Goal: Transaction & Acquisition: Purchase product/service

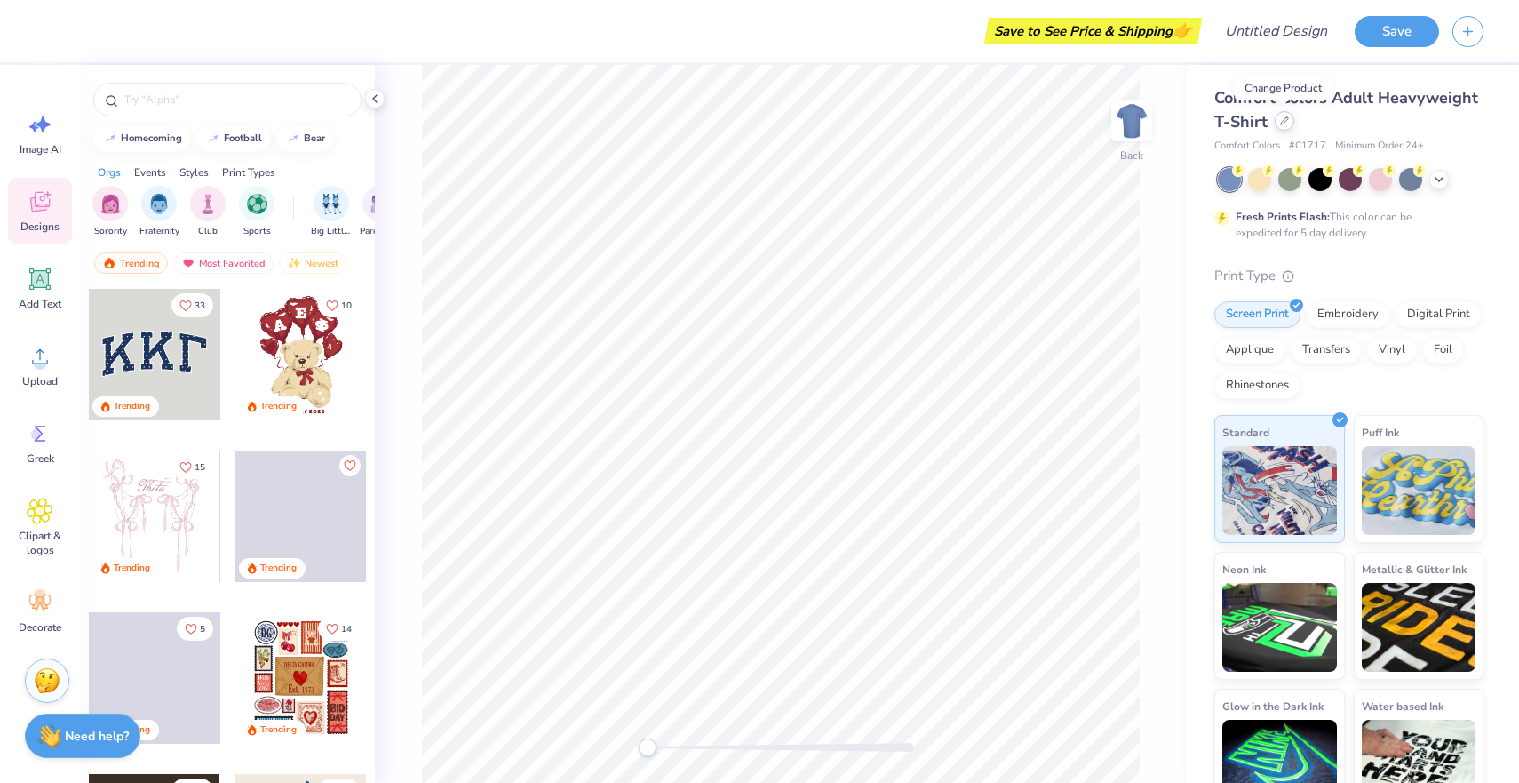
click at [1281, 128] on div at bounding box center [1285, 121] width 20 height 20
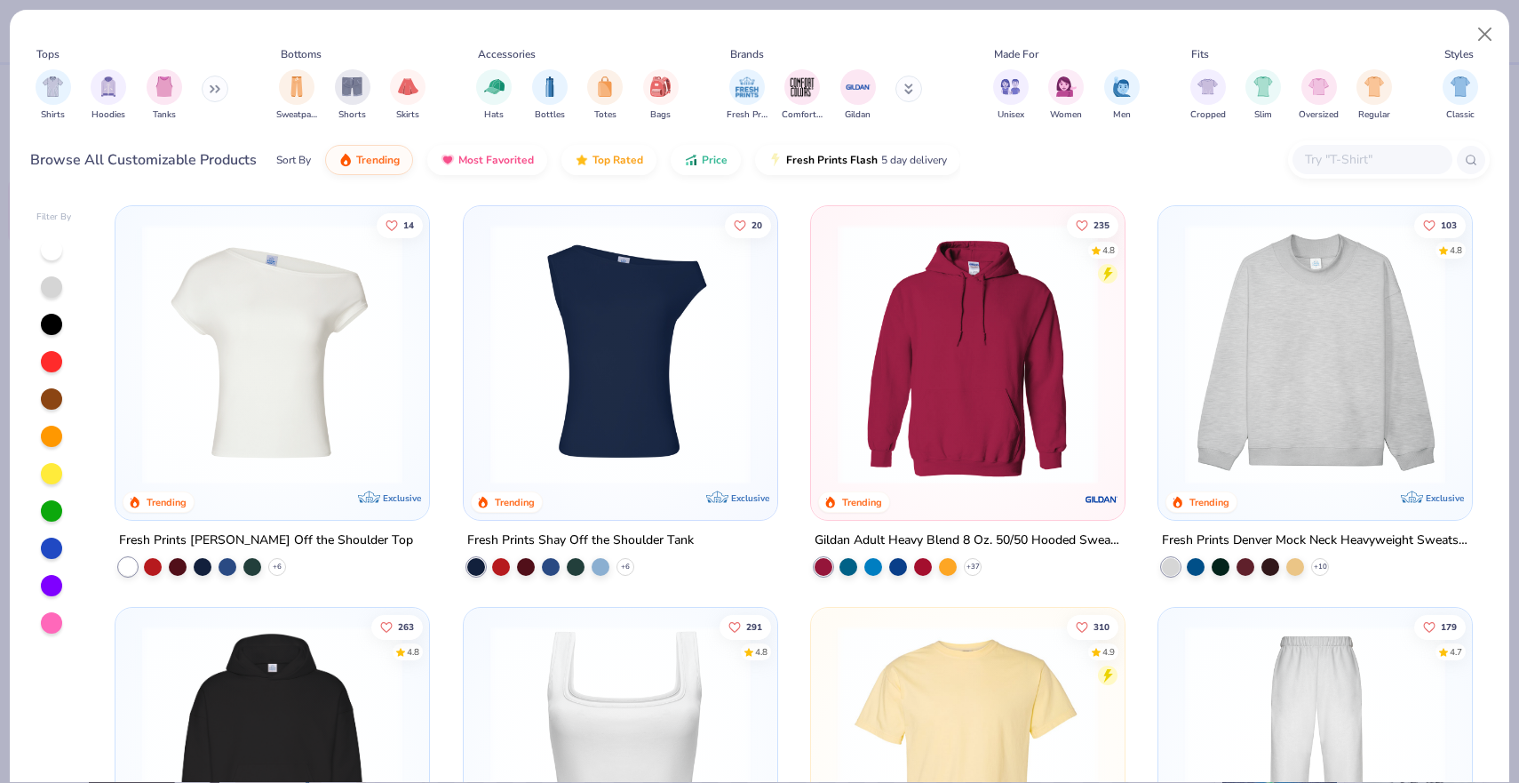
click at [1006, 314] on img at bounding box center [968, 354] width 278 height 260
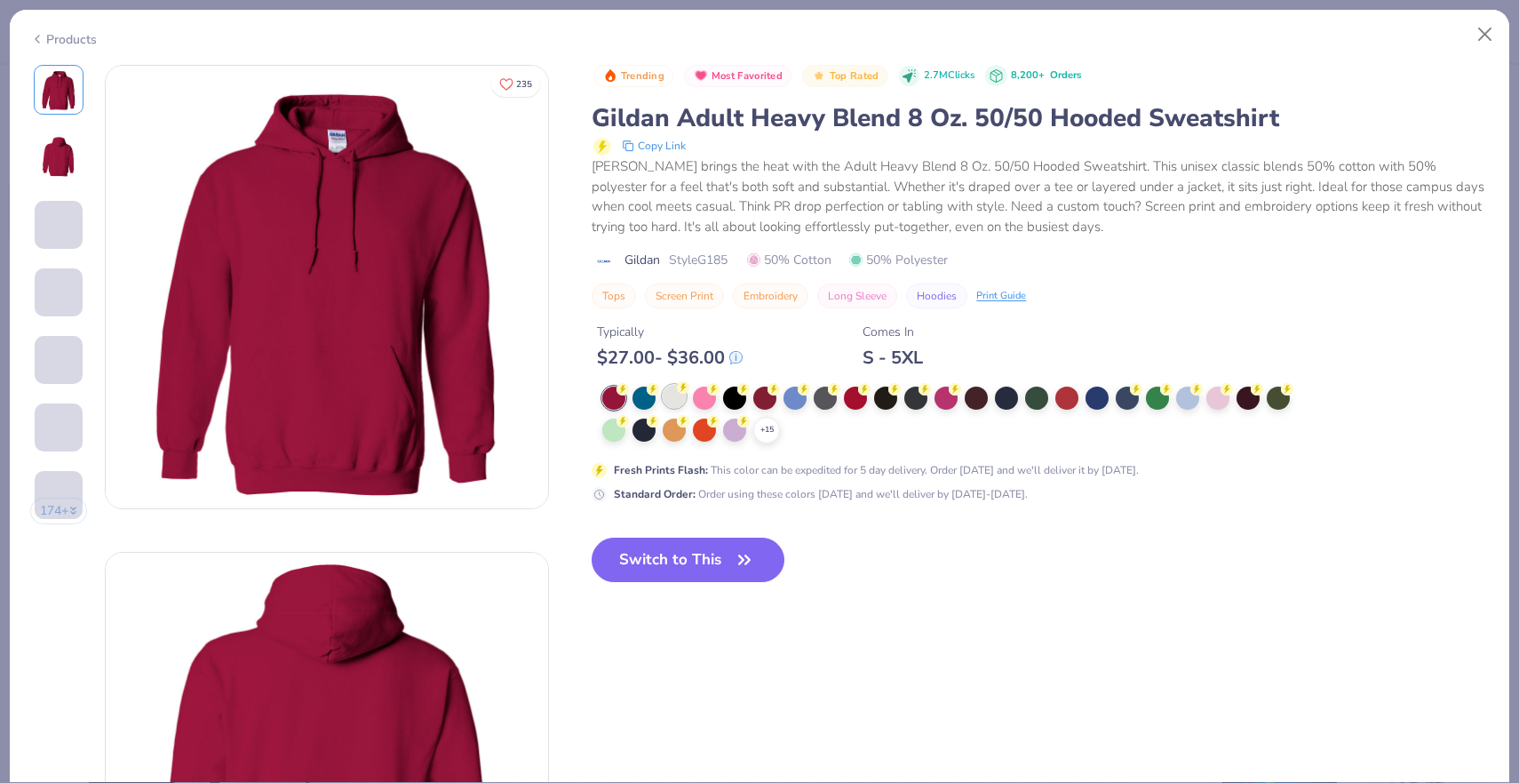
click at [682, 394] on circle at bounding box center [683, 387] width 12 height 12
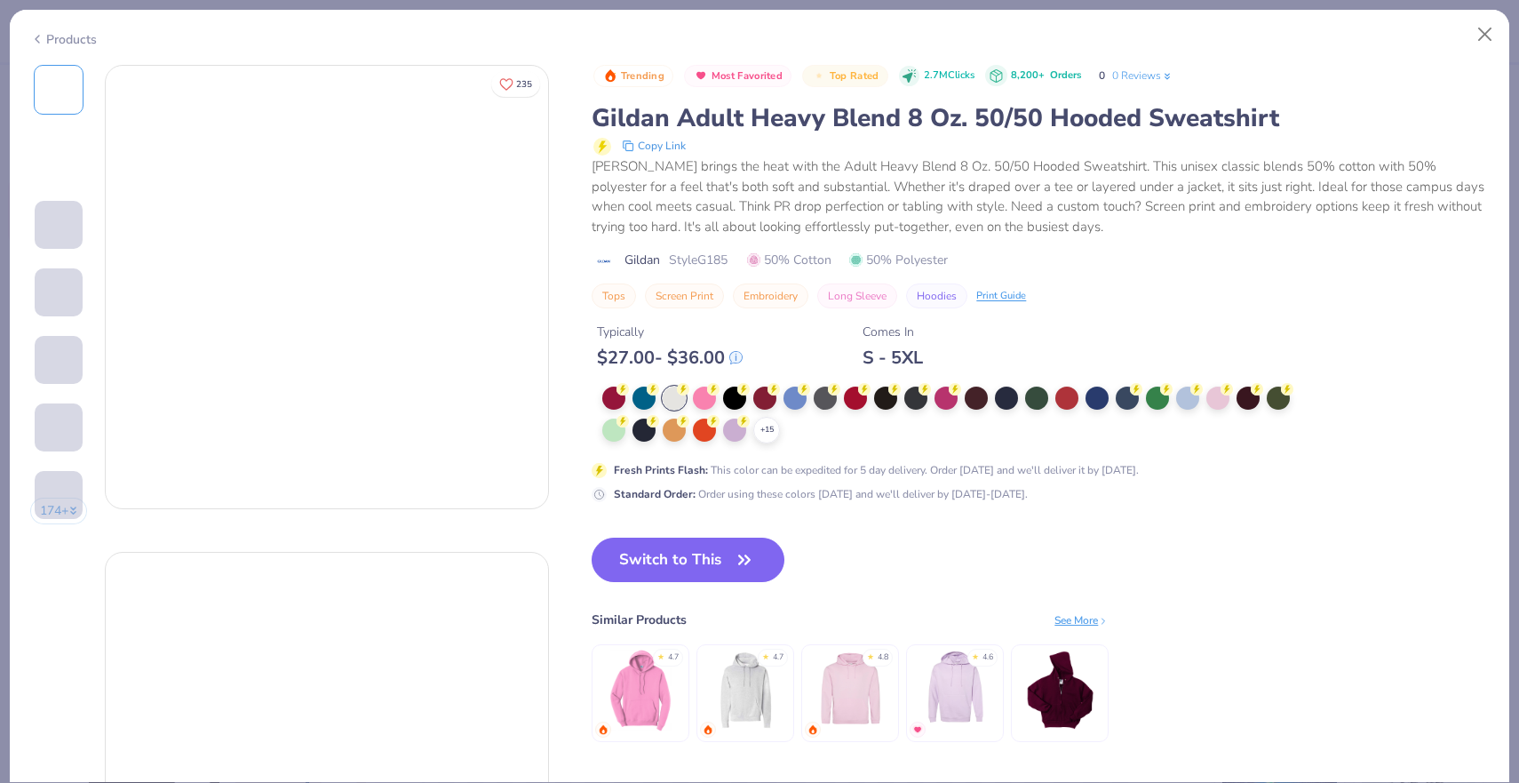
click at [674, 398] on div at bounding box center [674, 398] width 23 height 23
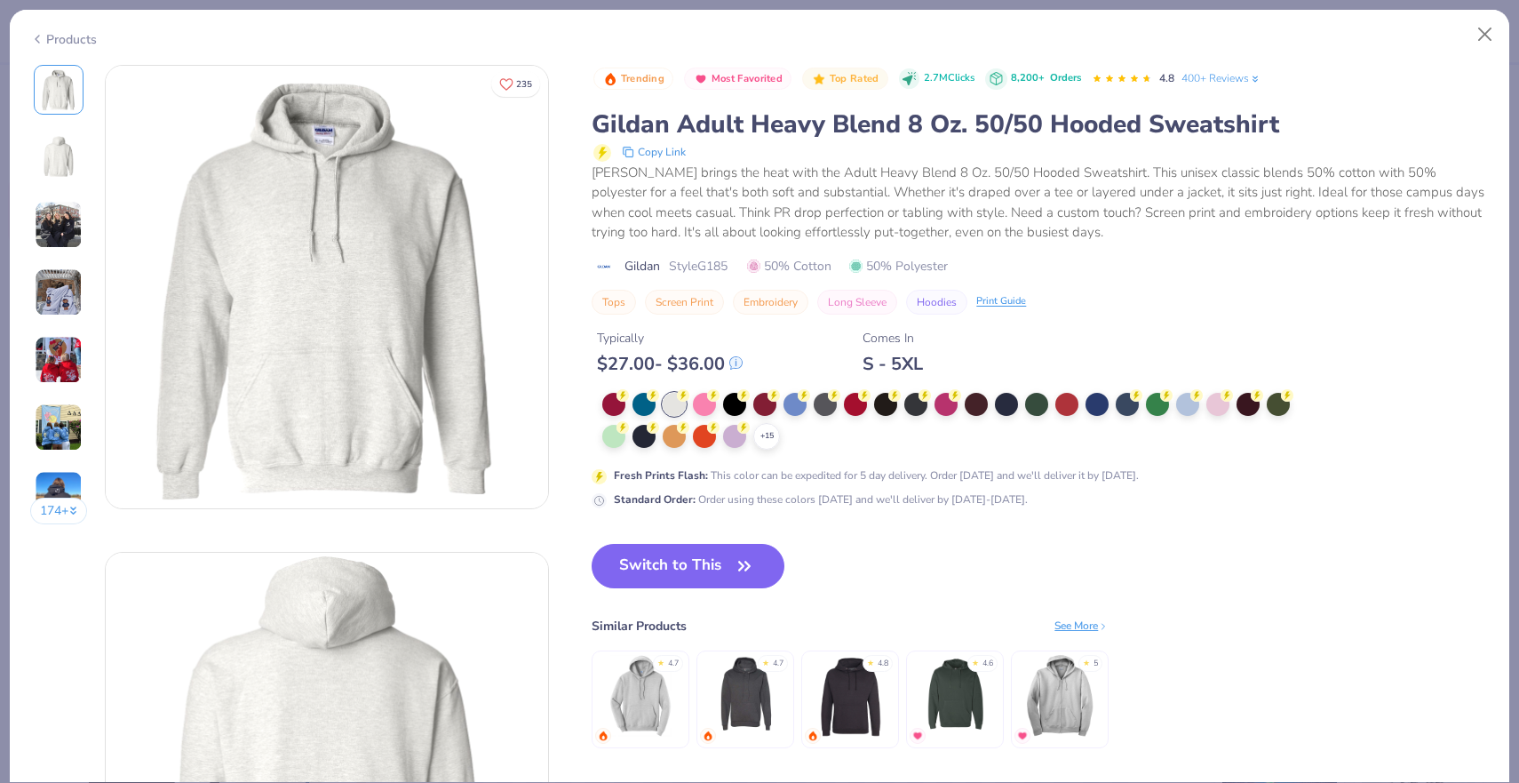
scroll to position [25, 0]
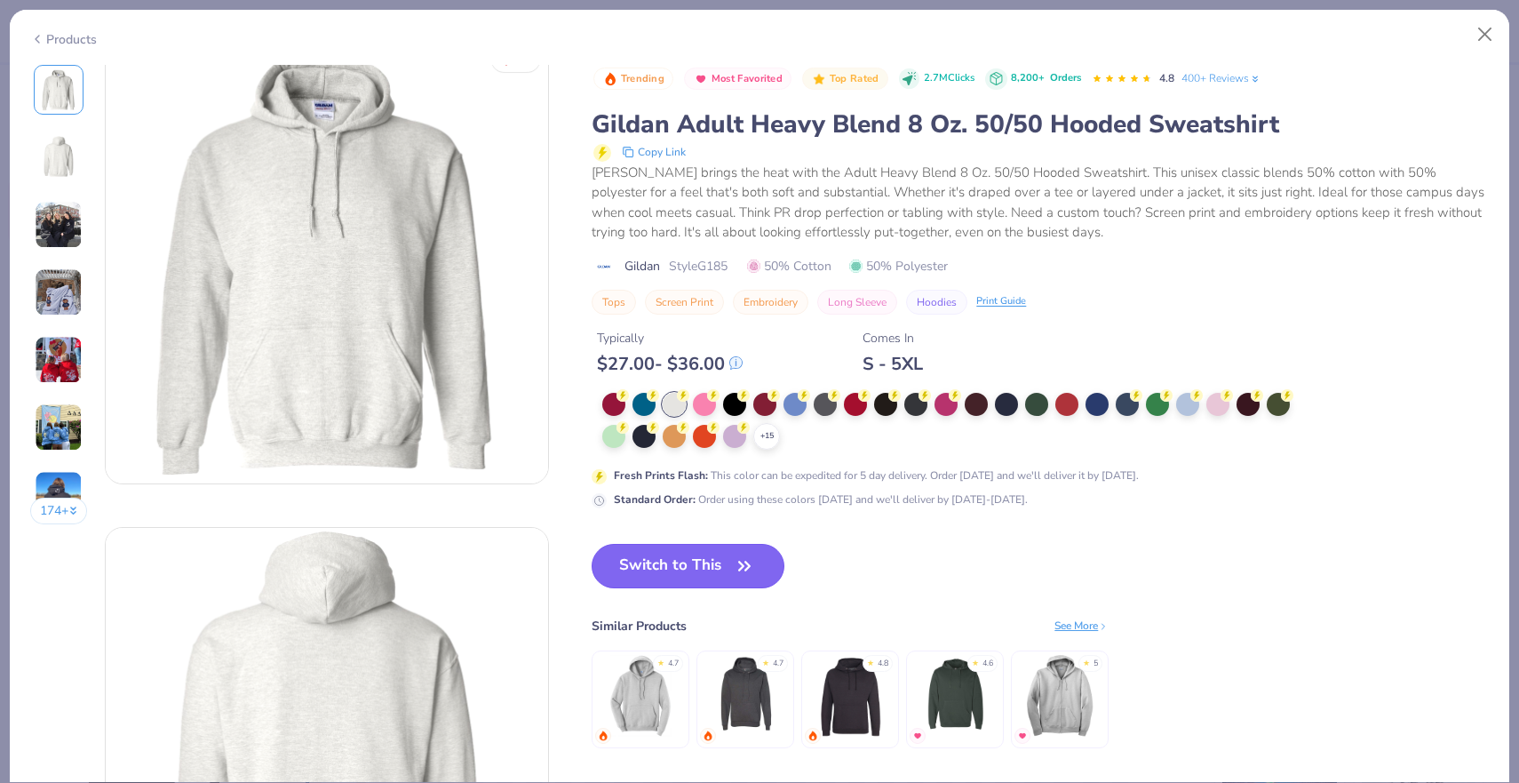
click at [656, 577] on button "Switch to This" at bounding box center [688, 566] width 193 height 44
click at [663, 574] on button "Switch to This" at bounding box center [688, 566] width 193 height 44
click at [696, 579] on button "Switch to This" at bounding box center [688, 566] width 193 height 44
click at [730, 564] on button "Switch to This" at bounding box center [688, 566] width 193 height 44
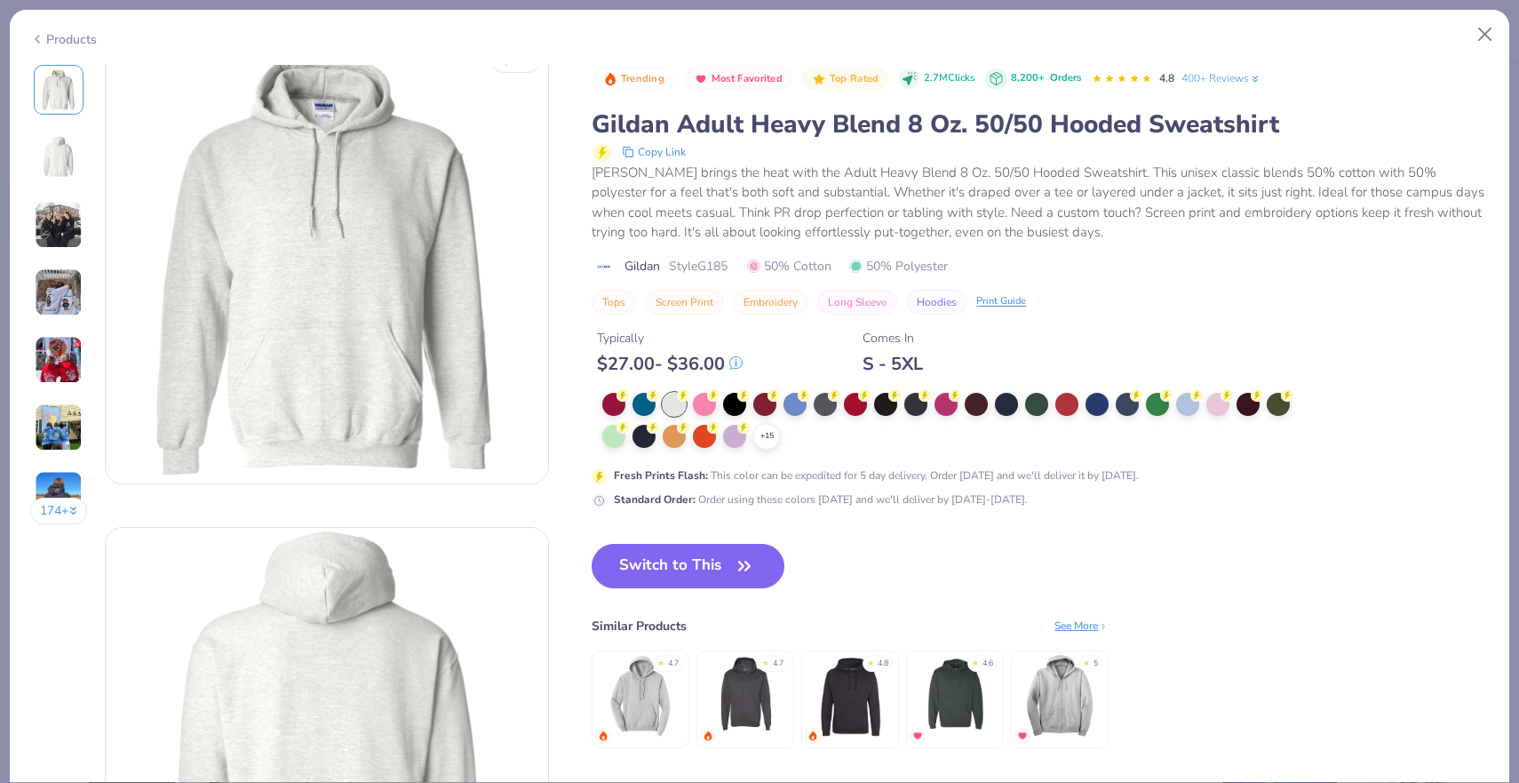
click at [730, 564] on button "Switch to This" at bounding box center [688, 566] width 193 height 44
click at [662, 619] on div "Similar Products" at bounding box center [639, 626] width 95 height 19
click at [681, 569] on button "Switch to This" at bounding box center [688, 566] width 193 height 44
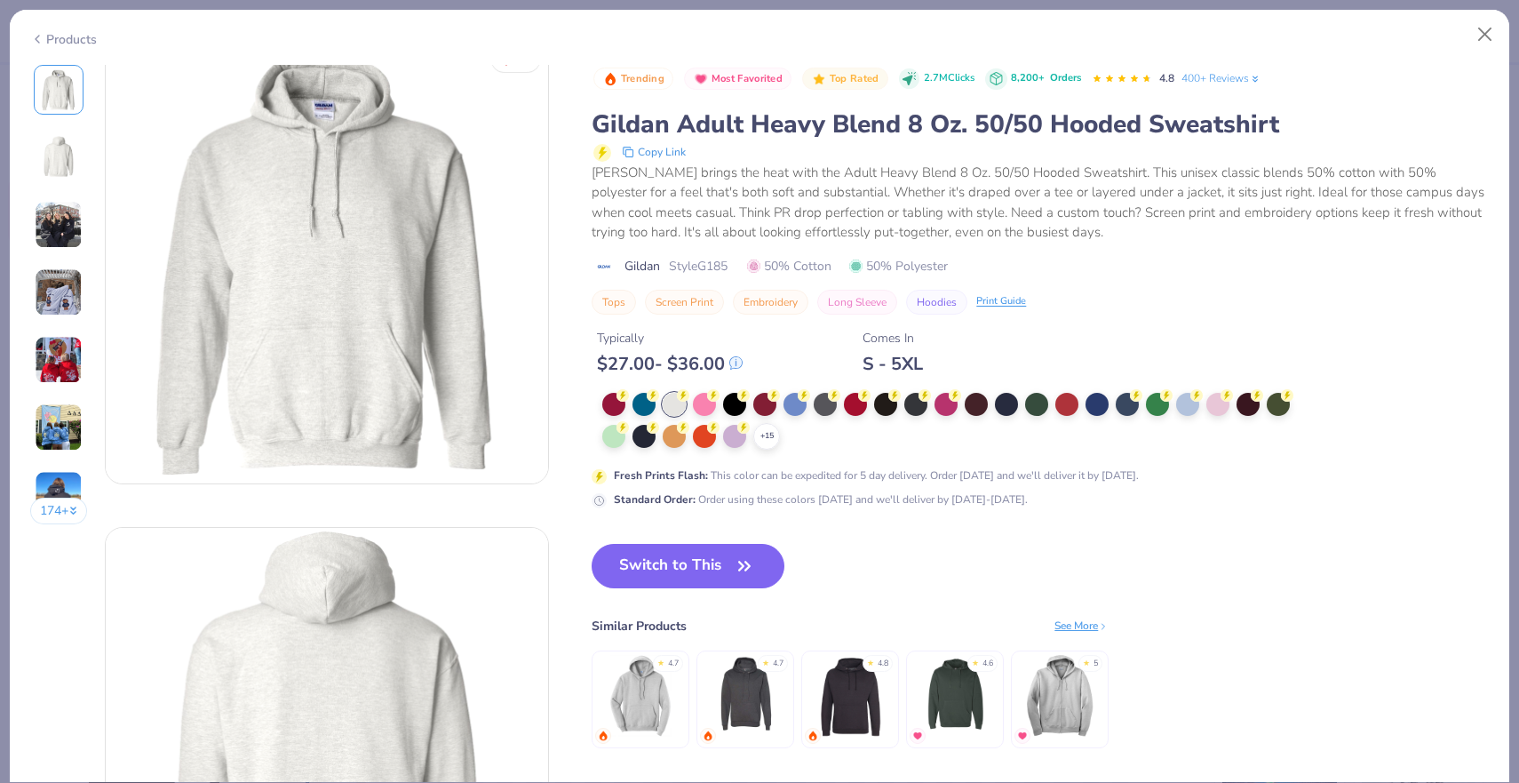
click at [681, 569] on button "Switch to This" at bounding box center [688, 566] width 193 height 44
click at [1487, 41] on button "Close" at bounding box center [1486, 35] width 34 height 34
click at [1482, 23] on button "Close" at bounding box center [1486, 35] width 34 height 34
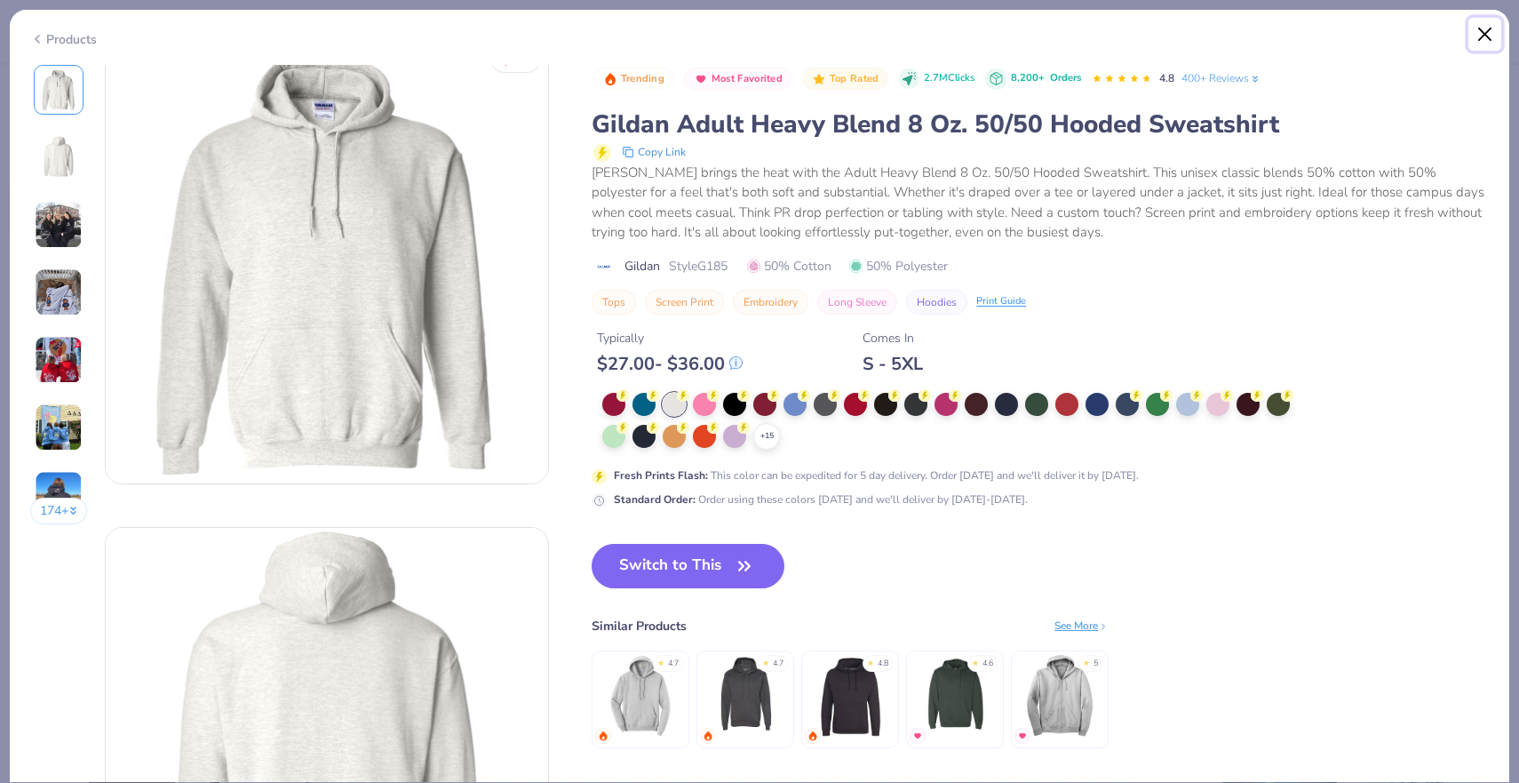
click at [1483, 32] on button "Close" at bounding box center [1486, 35] width 34 height 34
click at [1318, 233] on div "Products 174 + 235 AU Alpha Sigma Tau, [GEOGRAPHIC_DATA][PERSON_NAME] [GEOGRAPH…" at bounding box center [760, 396] width 1502 height 774
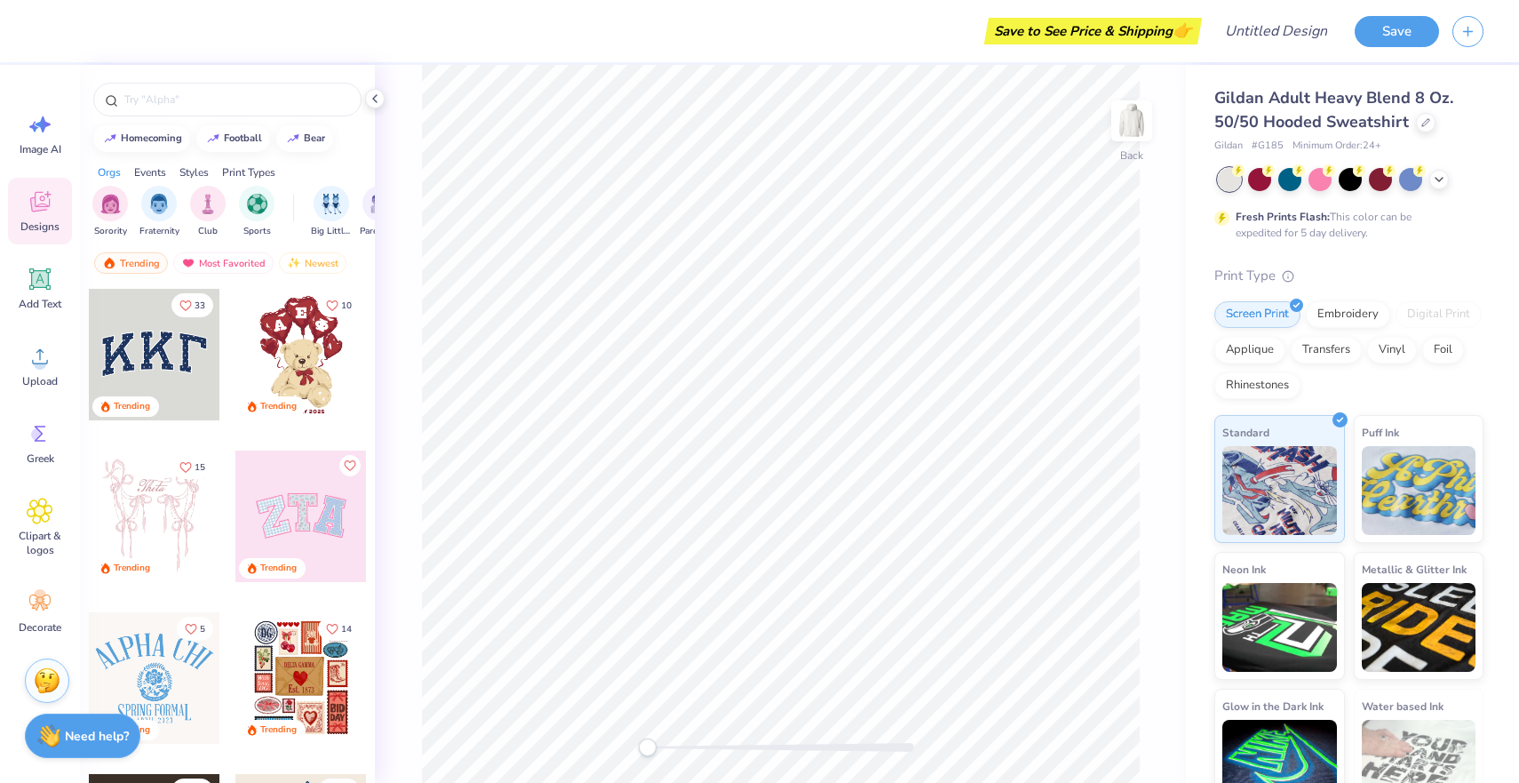
click at [320, 512] on div at bounding box center [301, 516] width 132 height 132
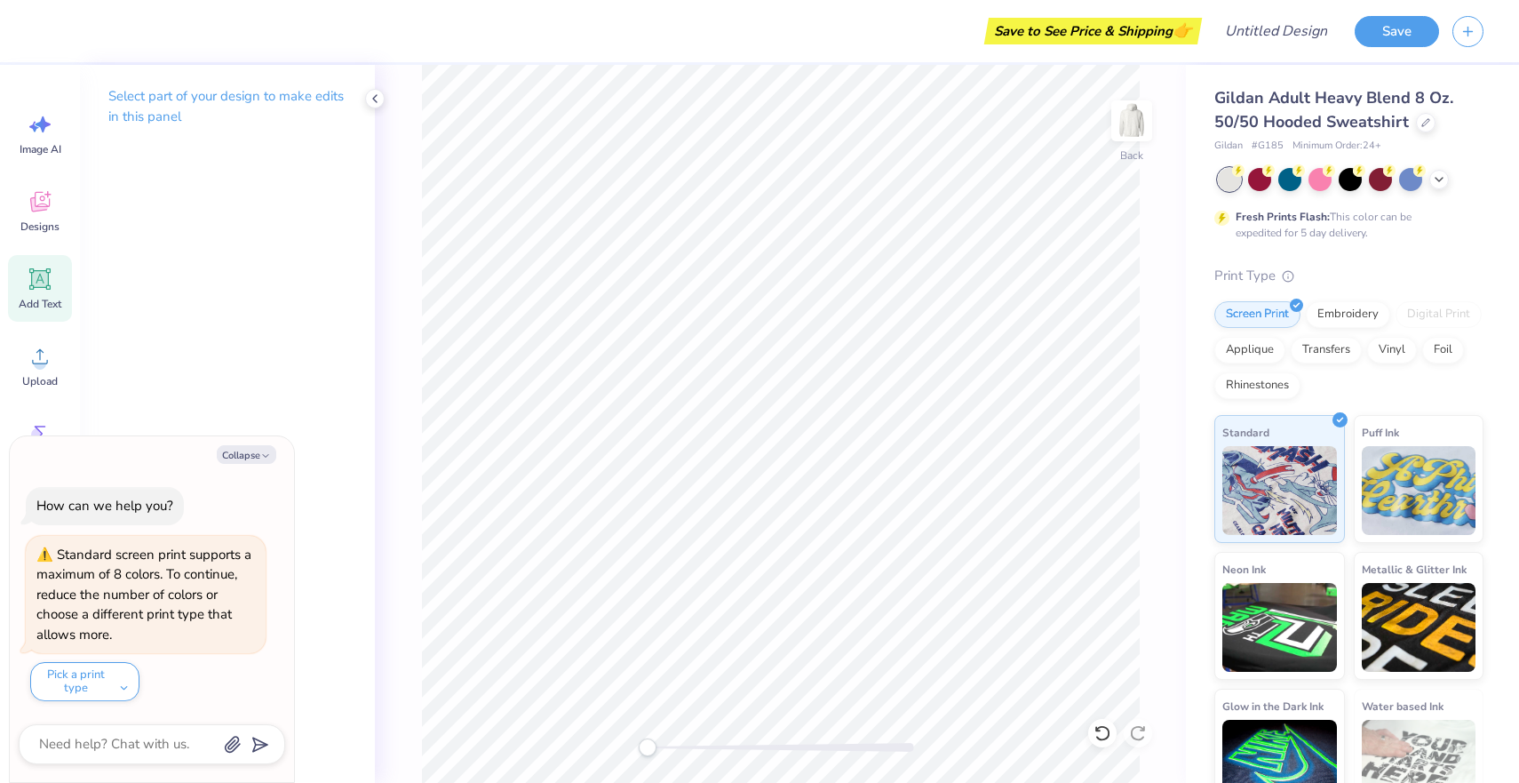
click at [41, 293] on div "Add Text" at bounding box center [40, 288] width 64 height 67
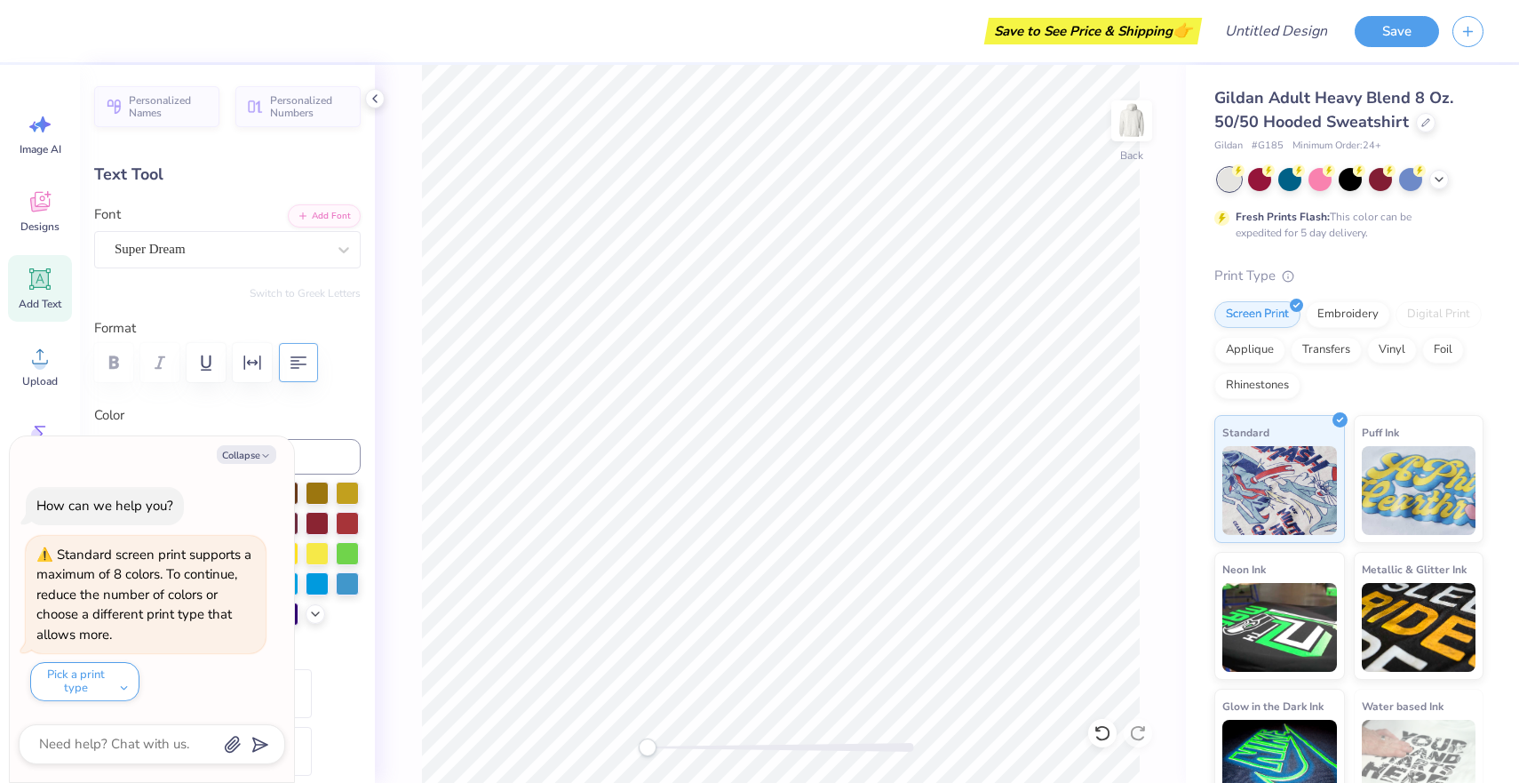
drag, startPoint x: 331, startPoint y: 211, endPoint x: 297, endPoint y: 357, distance: 150.7
click at [297, 357] on div "Personalized Names Personalized Numbers Text Tool Add Font Font Super Dream Swi…" at bounding box center [227, 424] width 295 height 718
click at [261, 435] on div "Collapse How can we help you? Standard screen print supports a maximum of 8 col…" at bounding box center [152, 608] width 286 height 347
click at [260, 450] on button "Collapse" at bounding box center [247, 454] width 60 height 19
type textarea "x"
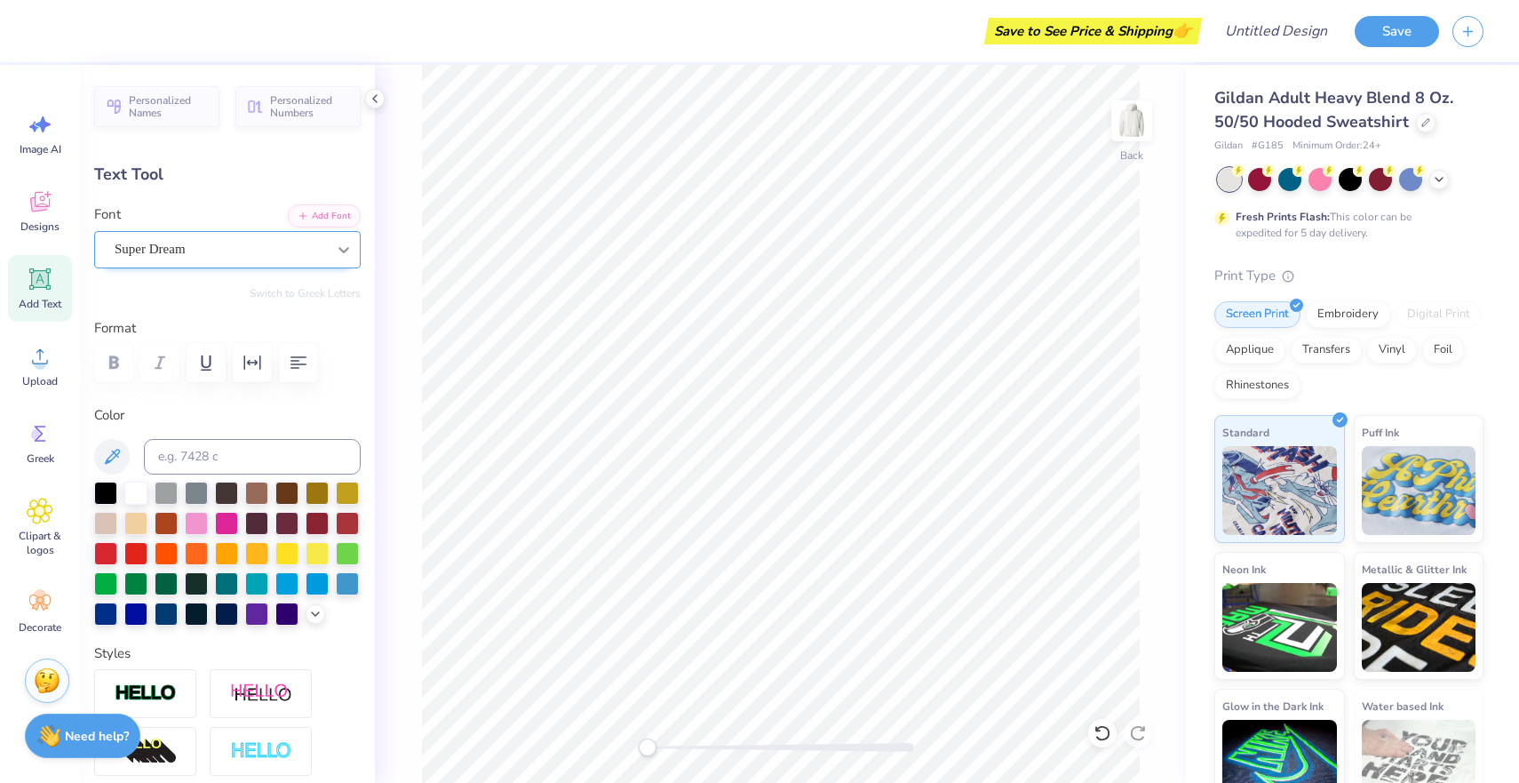
click at [338, 255] on icon at bounding box center [344, 250] width 18 height 18
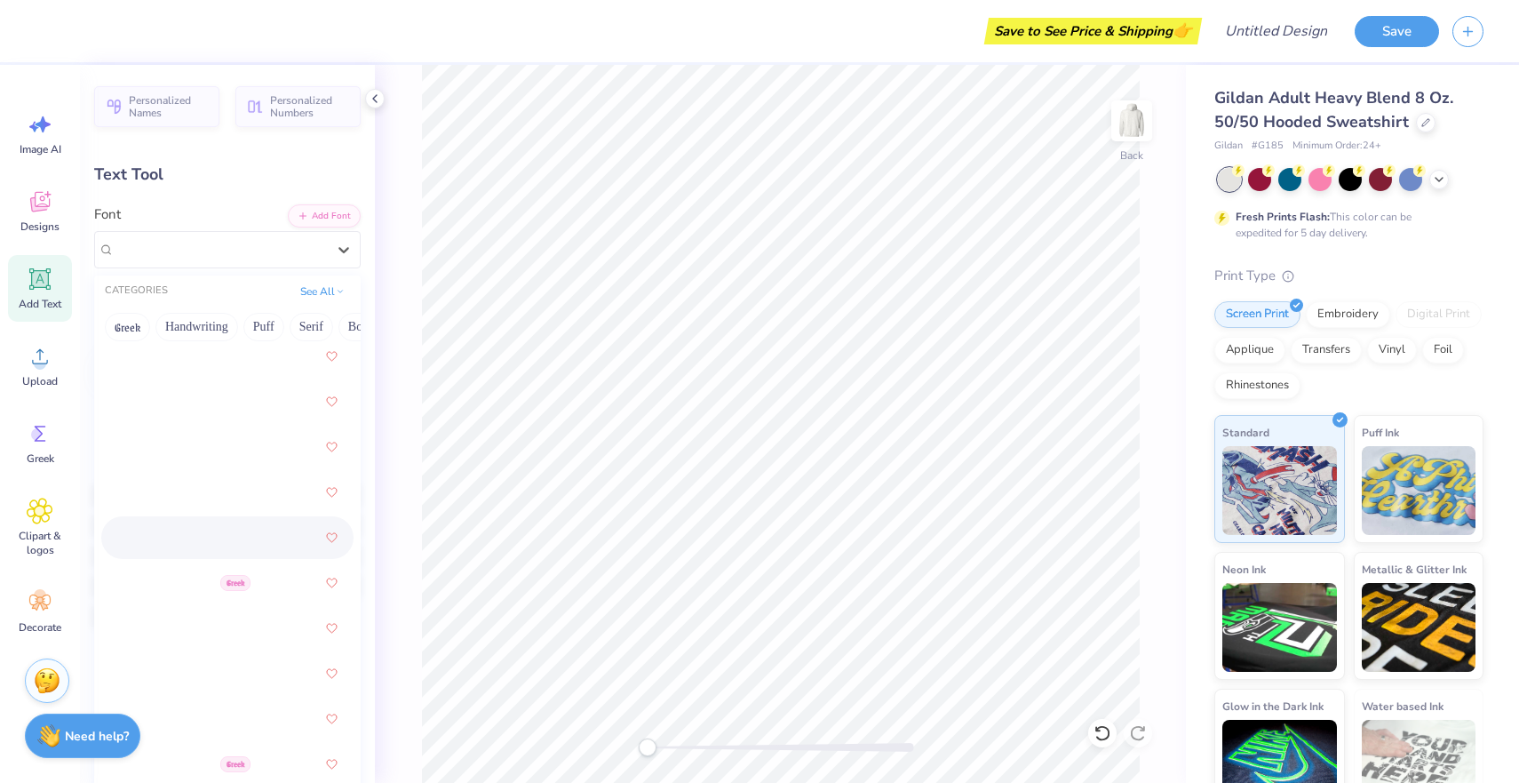
scroll to position [674, 0]
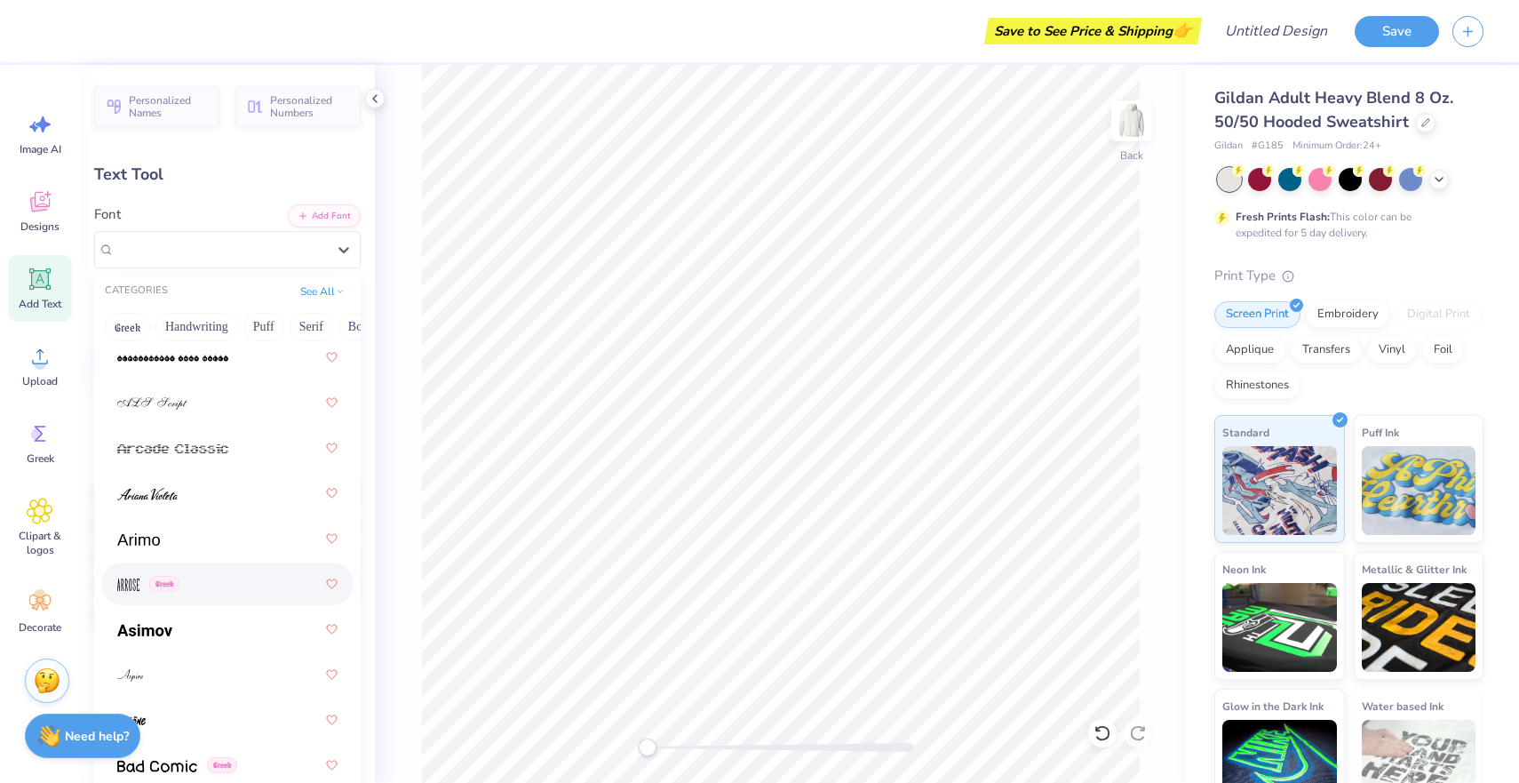
click at [213, 580] on div "Greek" at bounding box center [227, 584] width 220 height 32
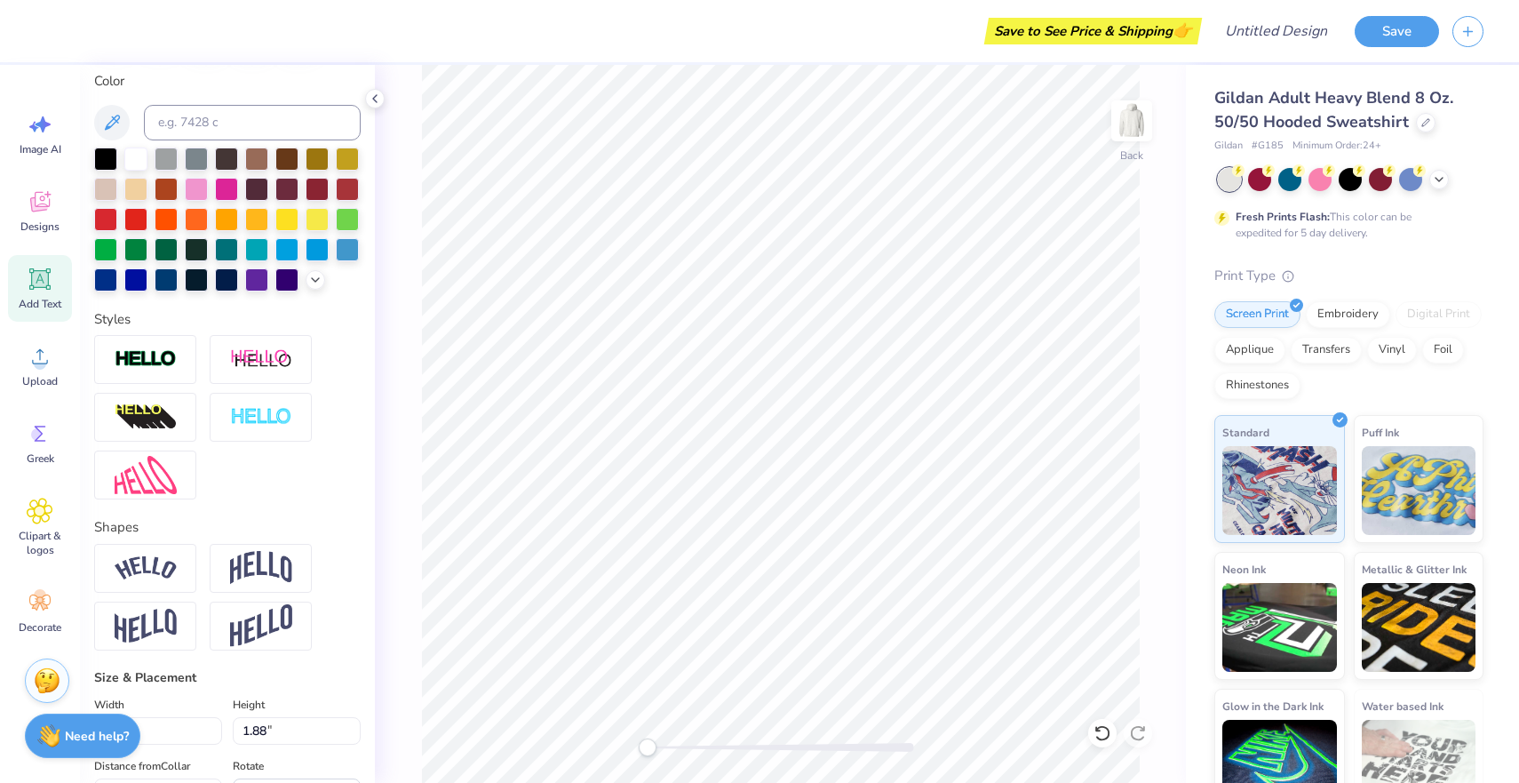
scroll to position [337, 0]
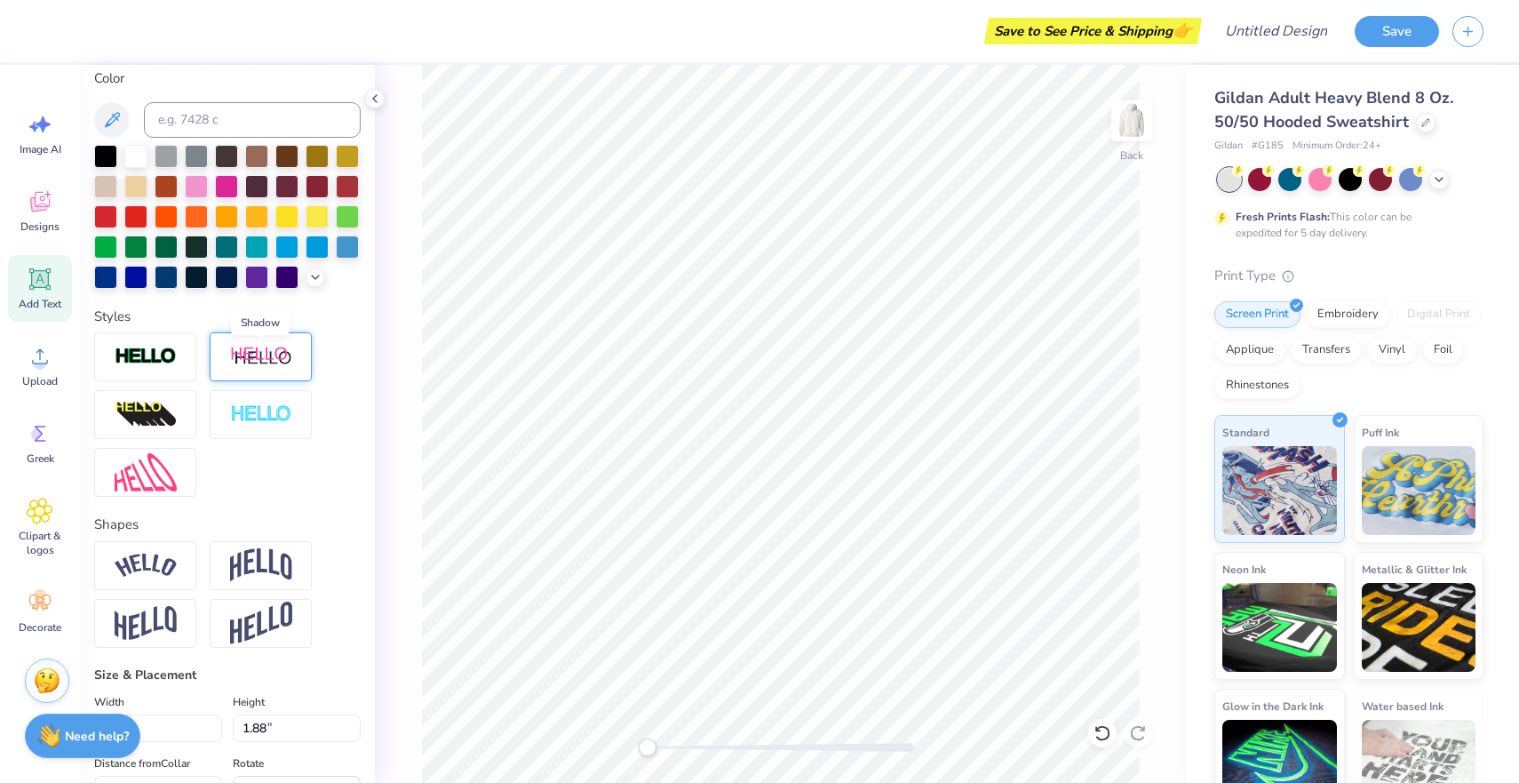
click at [264, 350] on img at bounding box center [261, 357] width 62 height 22
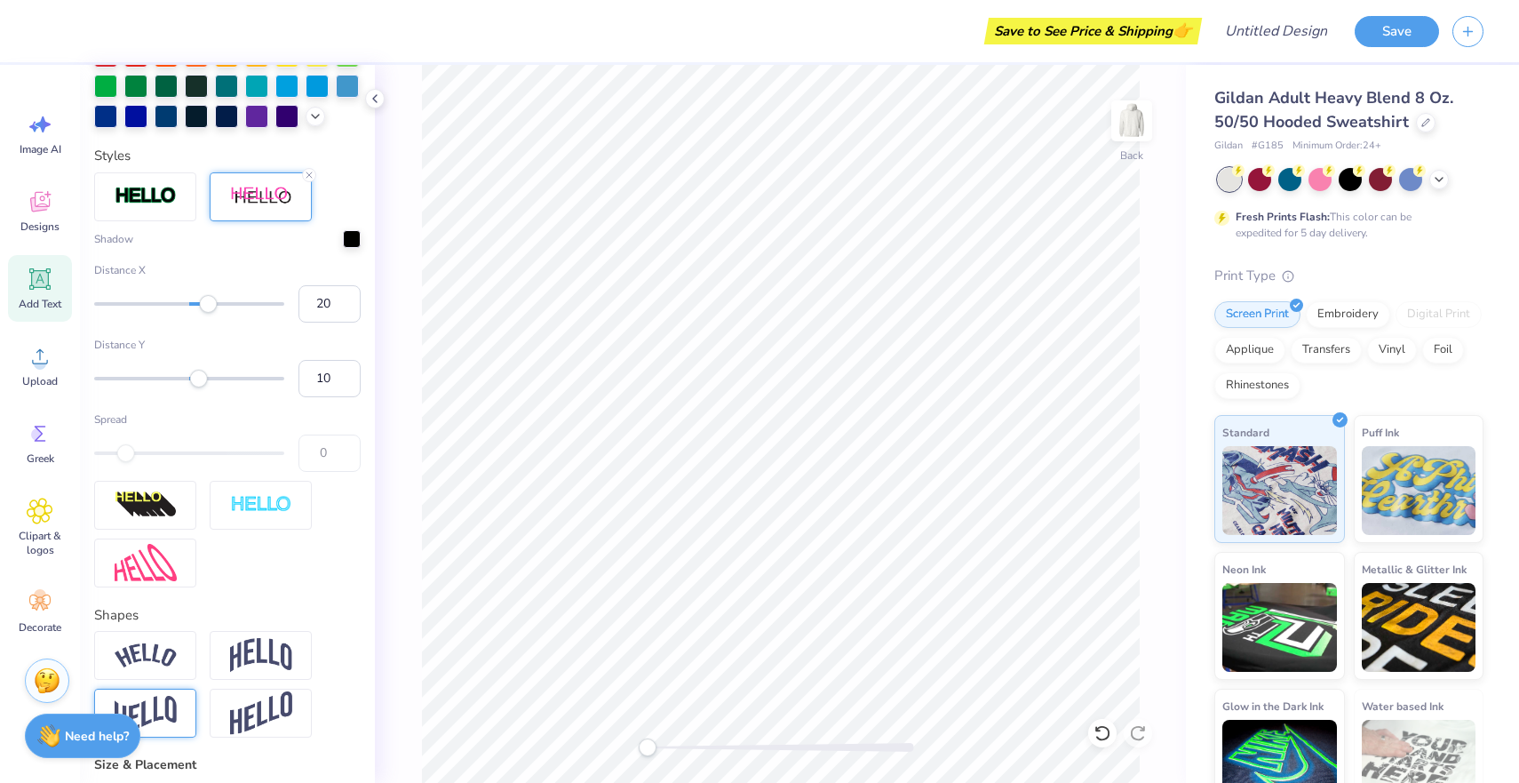
scroll to position [576, 0]
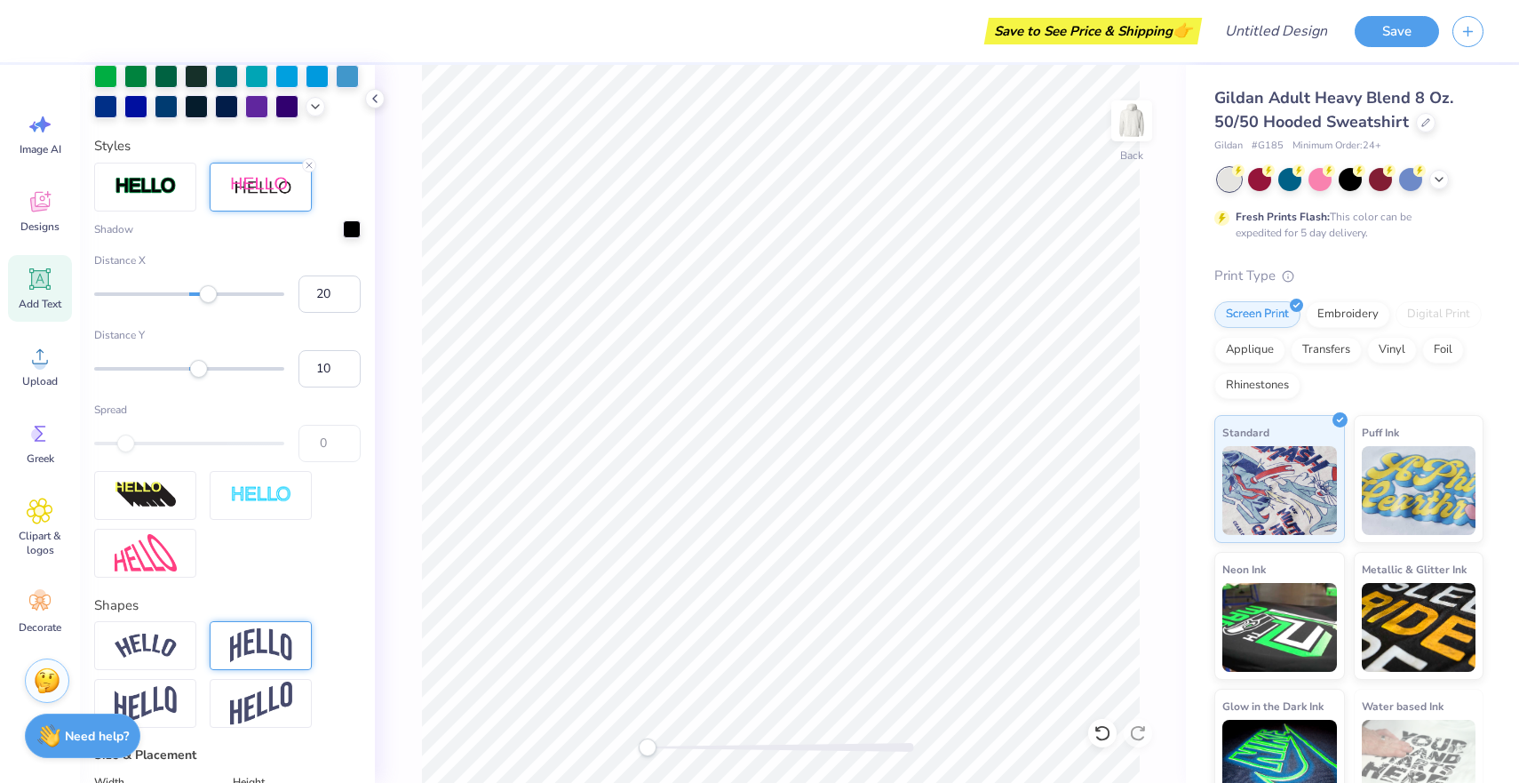
click at [258, 669] on div at bounding box center [261, 645] width 102 height 49
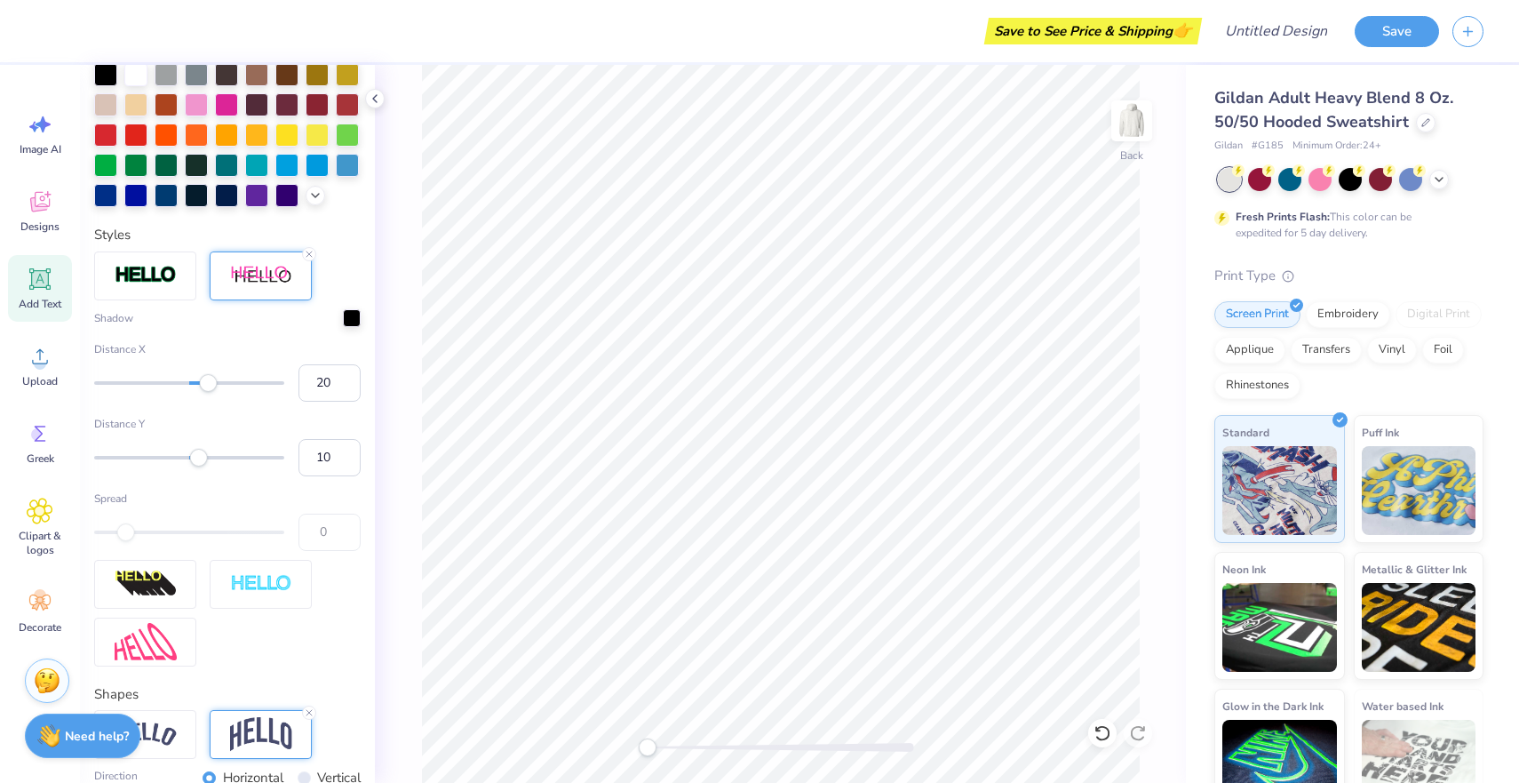
scroll to position [461, 0]
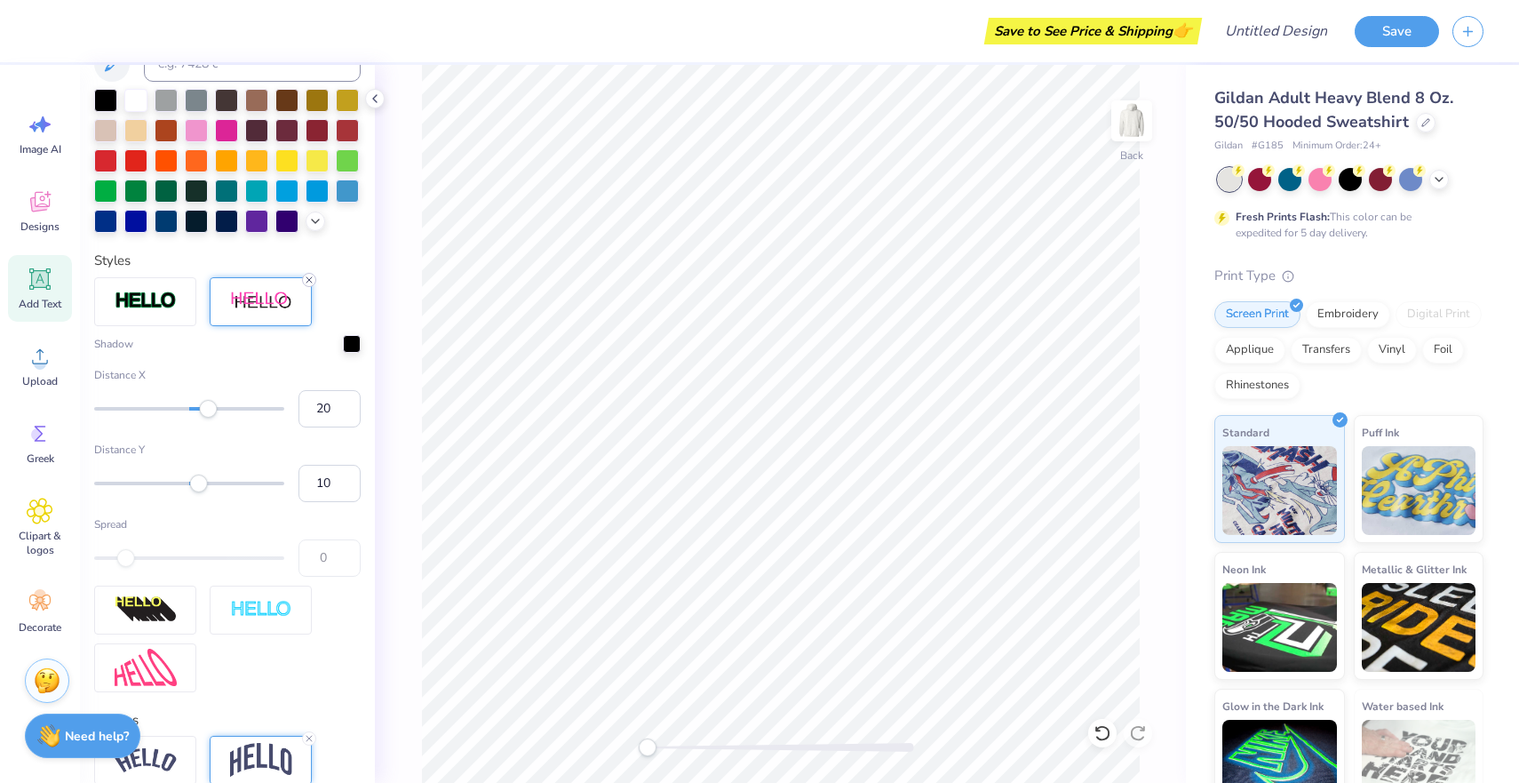
click at [312, 276] on icon at bounding box center [309, 280] width 11 height 11
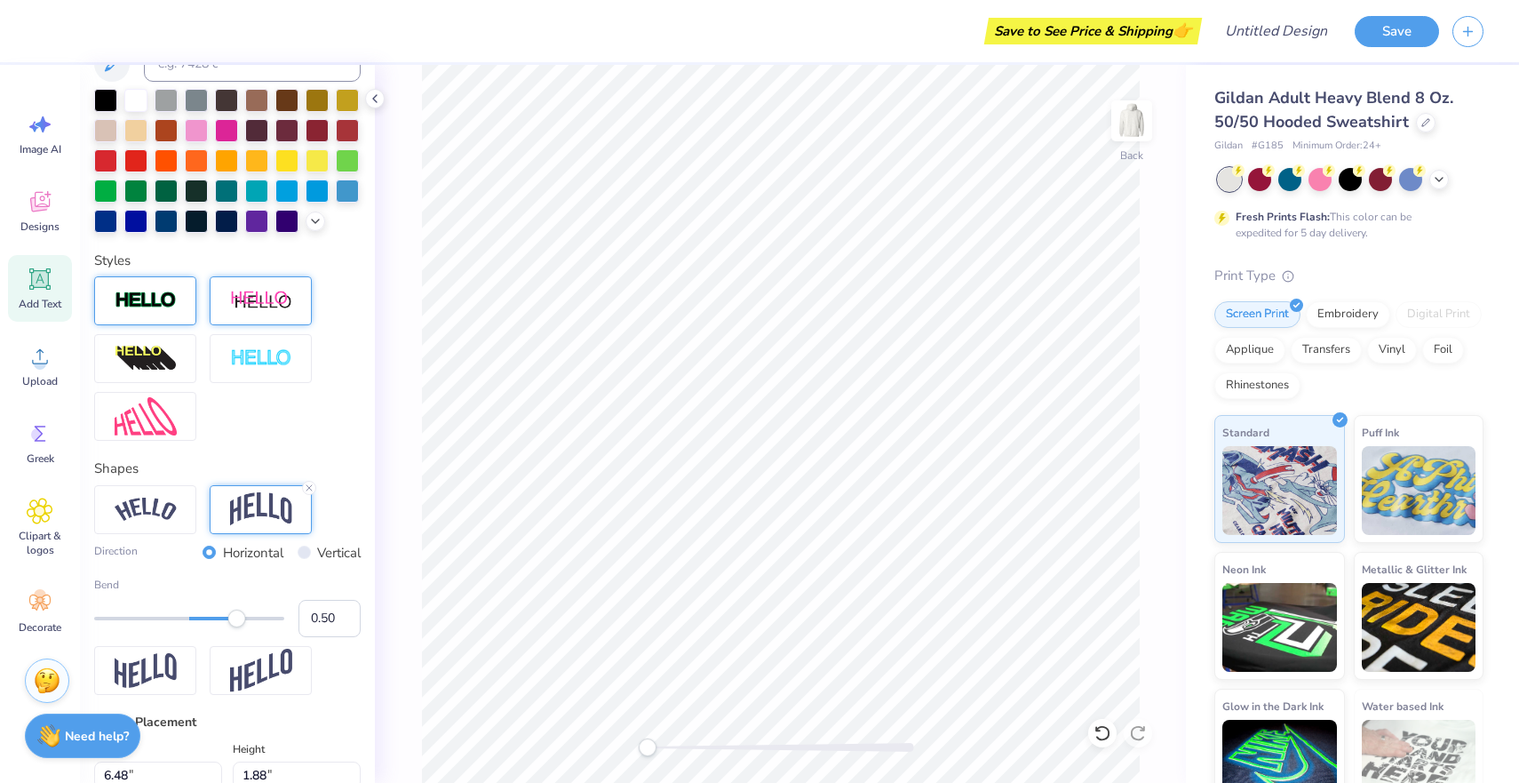
click at [175, 281] on div at bounding box center [145, 300] width 102 height 49
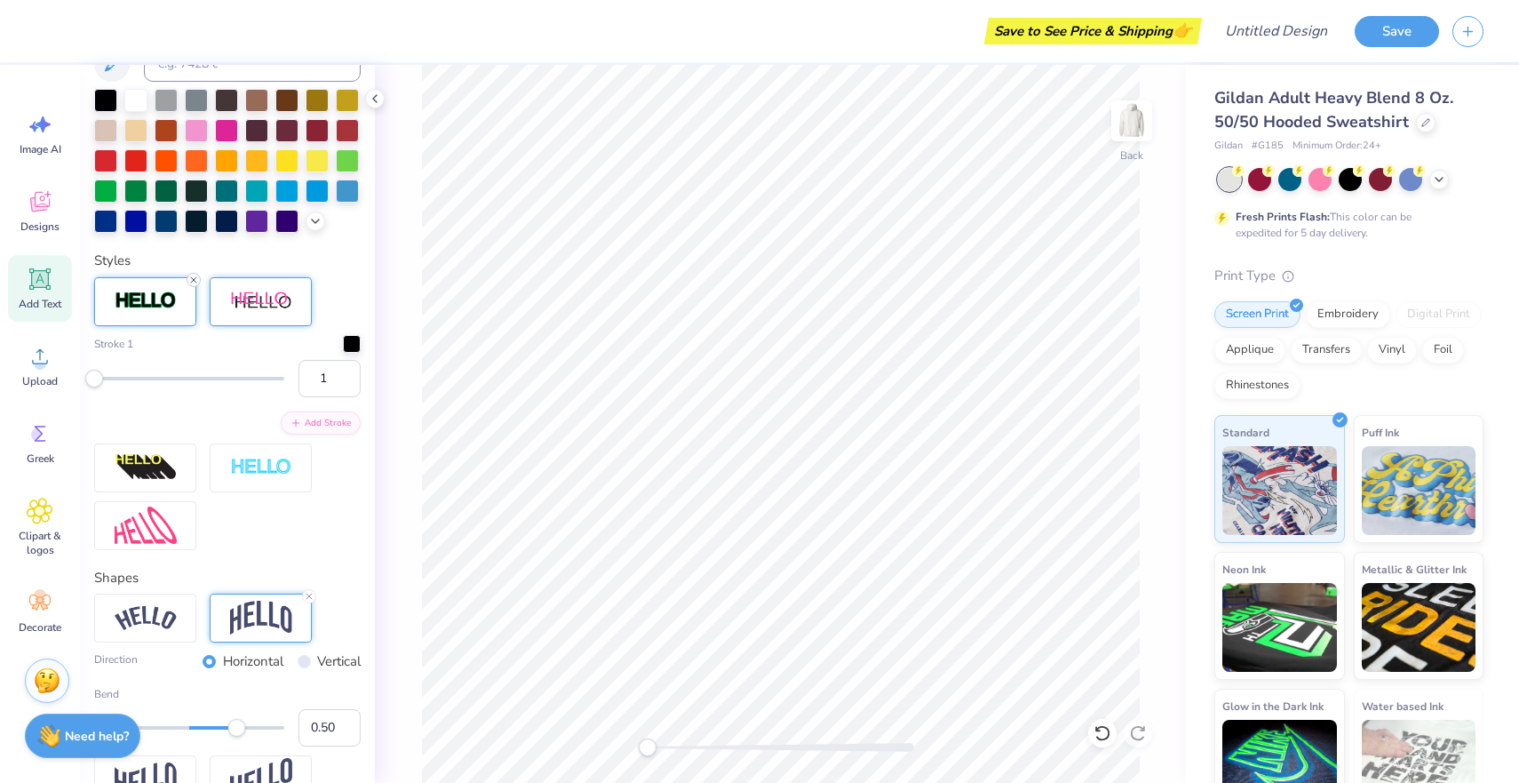
click at [197, 280] on icon at bounding box center [193, 280] width 11 height 11
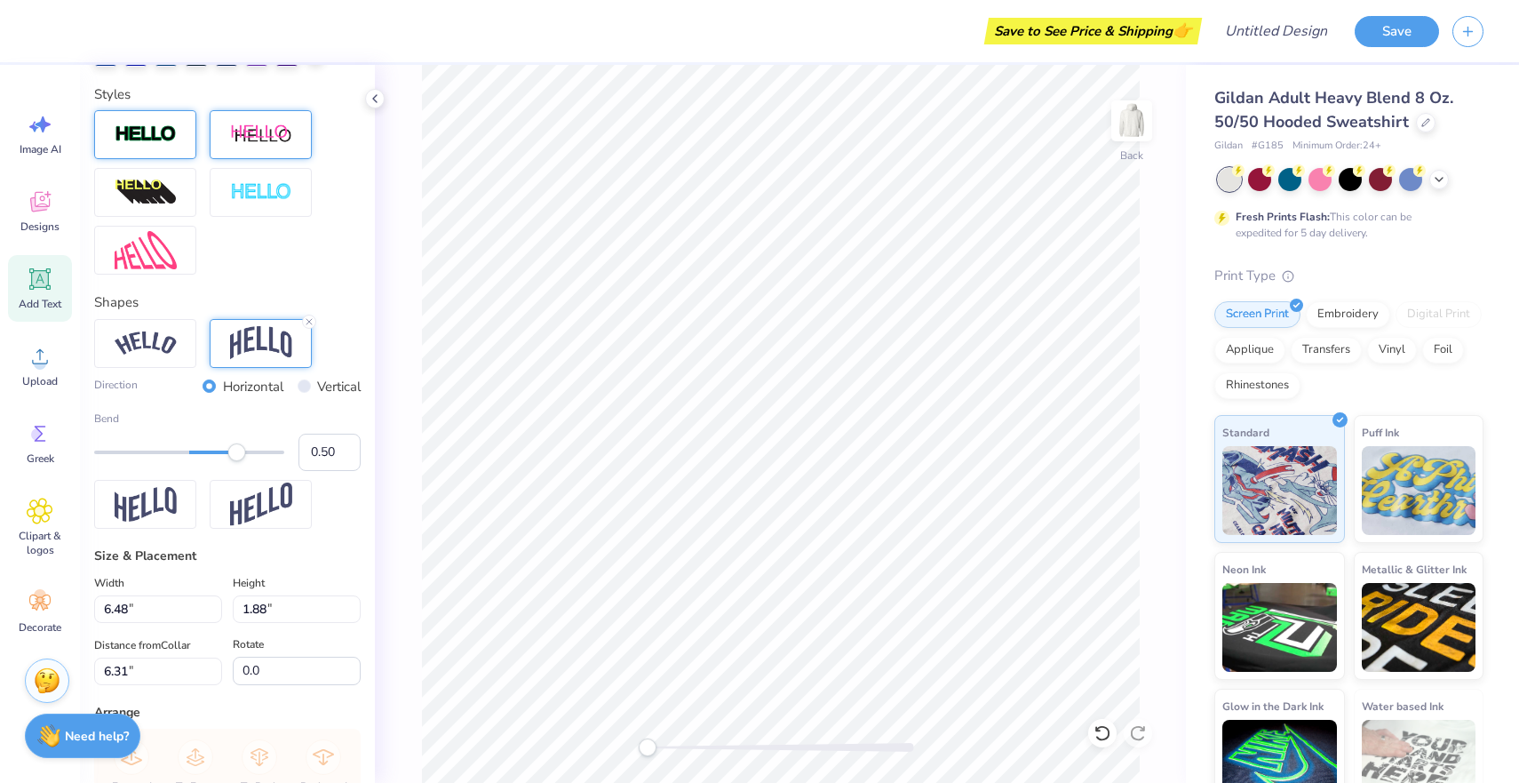
scroll to position [553, 0]
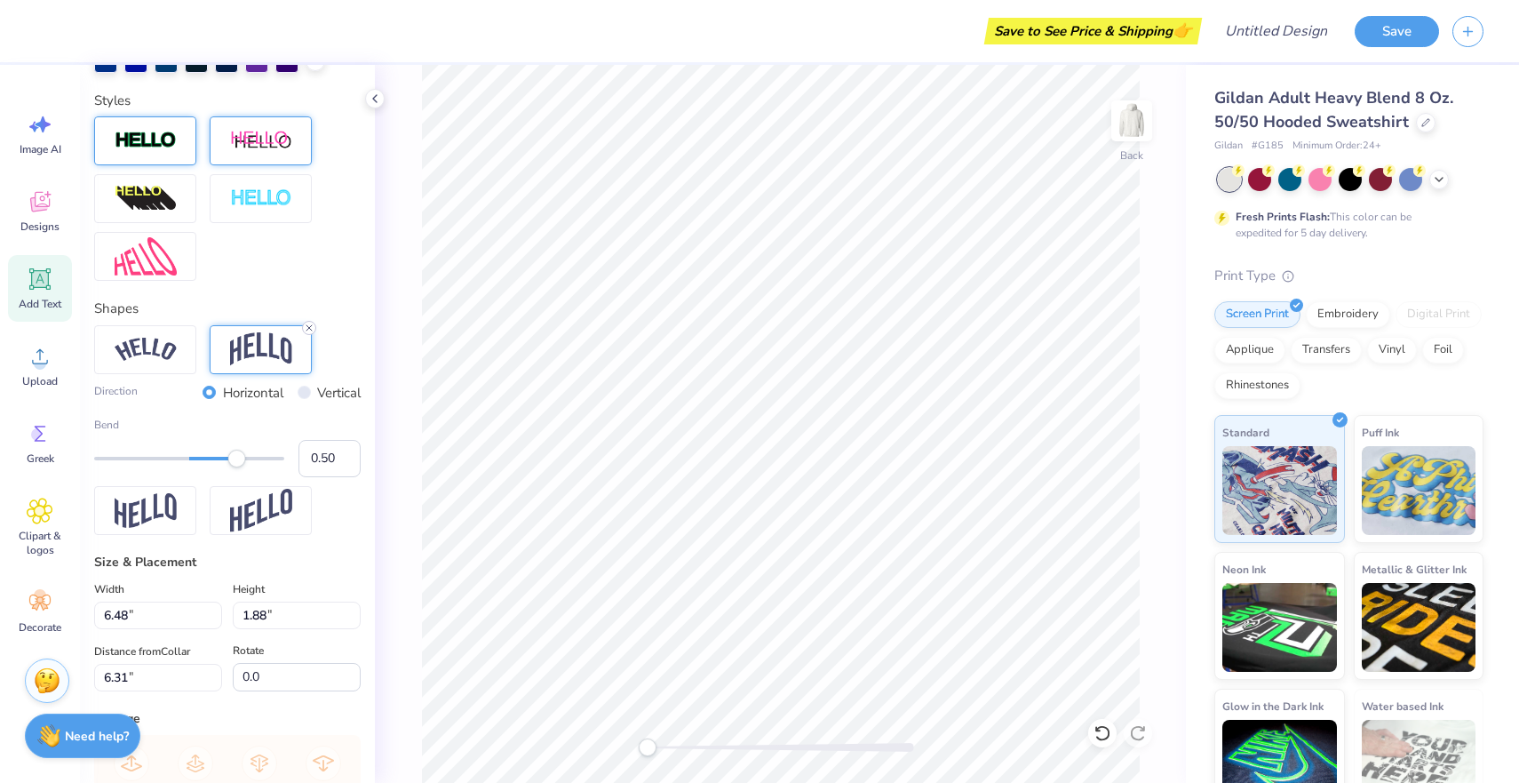
click at [309, 327] on icon at bounding box center [309, 328] width 11 height 11
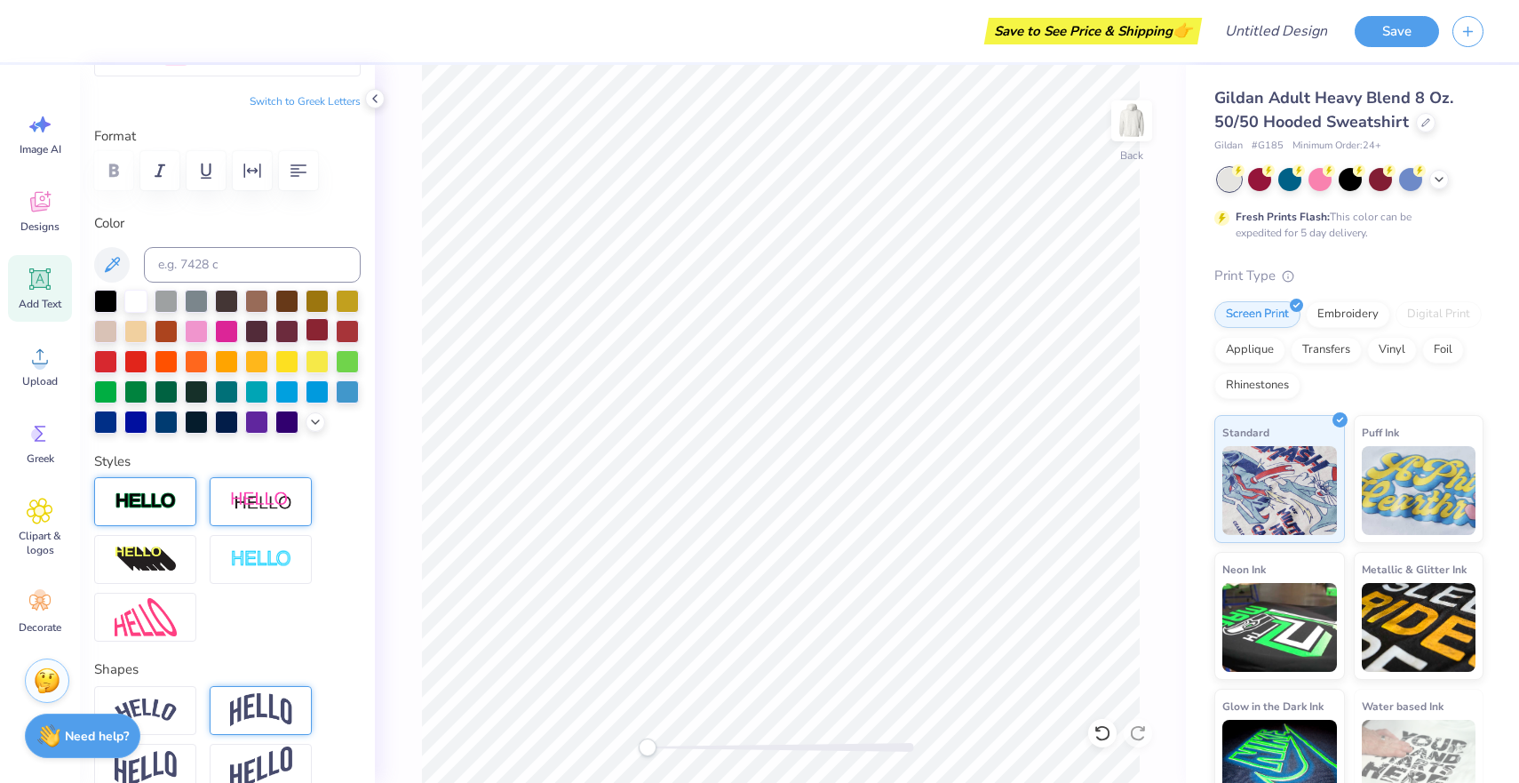
scroll to position [0, 0]
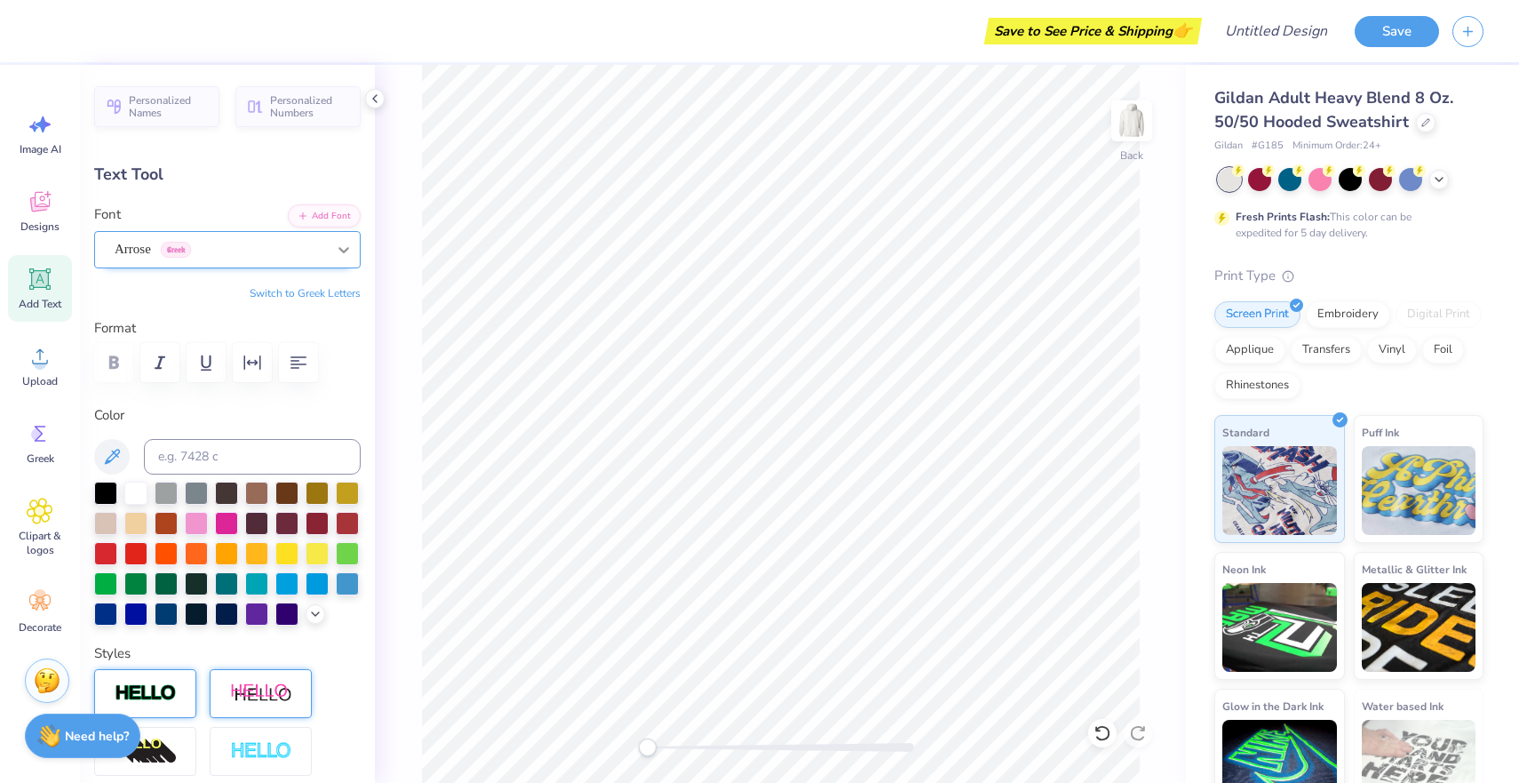
click at [343, 238] on div at bounding box center [344, 250] width 32 height 32
type textarea "T"
type textarea "Alpha Phi Omega"
click at [255, 532] on div at bounding box center [256, 521] width 23 height 23
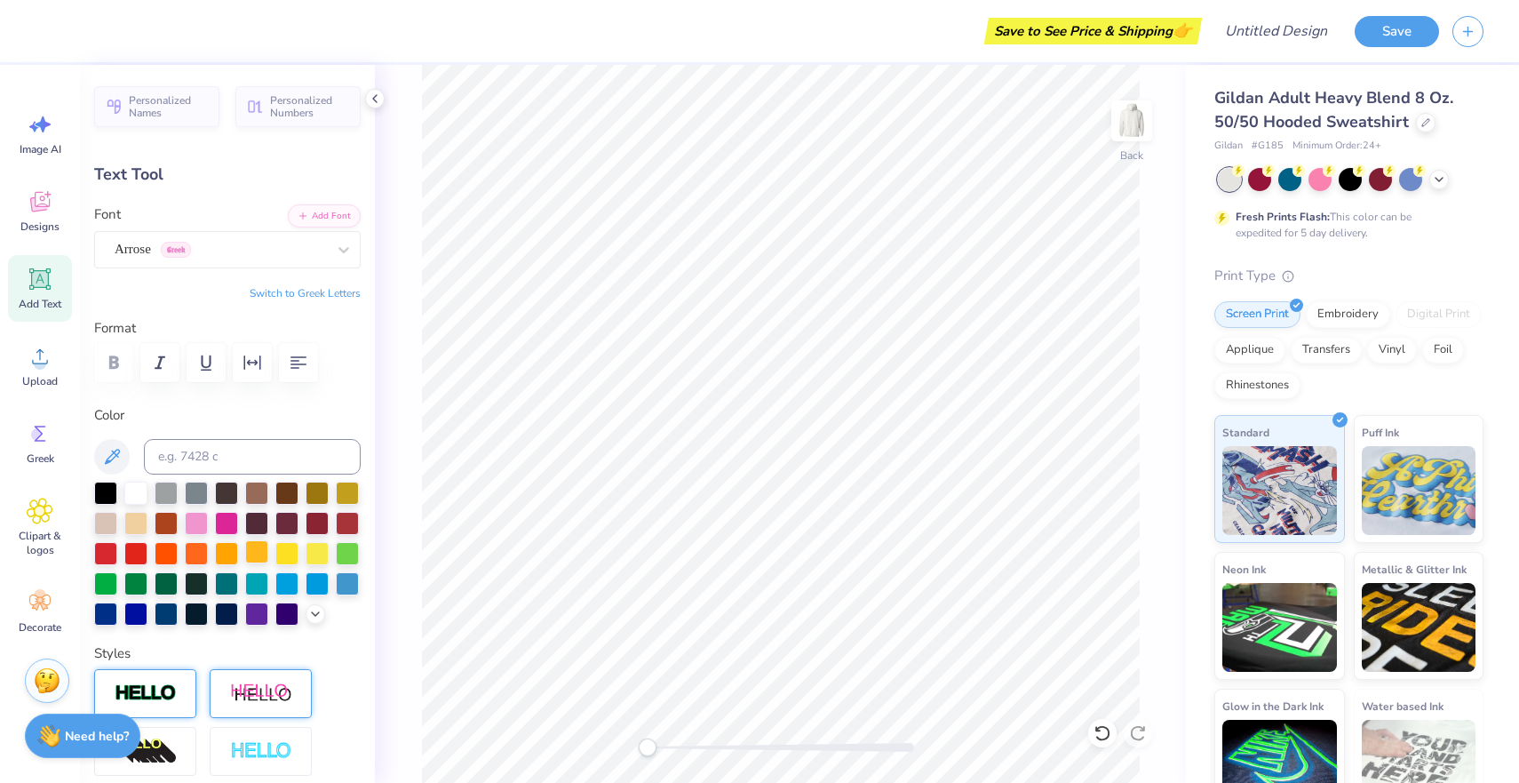
click at [257, 560] on div at bounding box center [256, 551] width 23 height 23
click at [342, 578] on div at bounding box center [347, 581] width 23 height 23
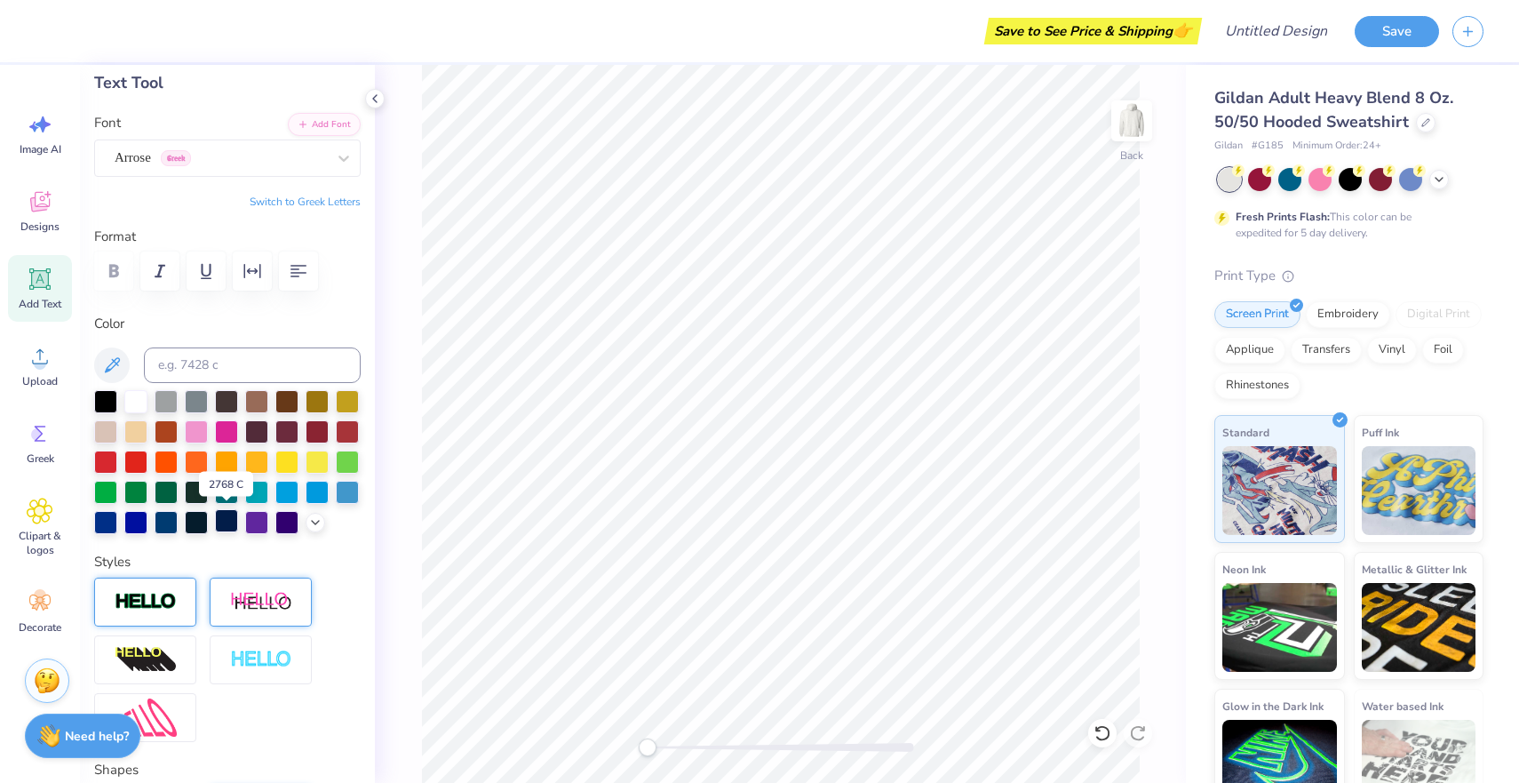
scroll to position [93, 0]
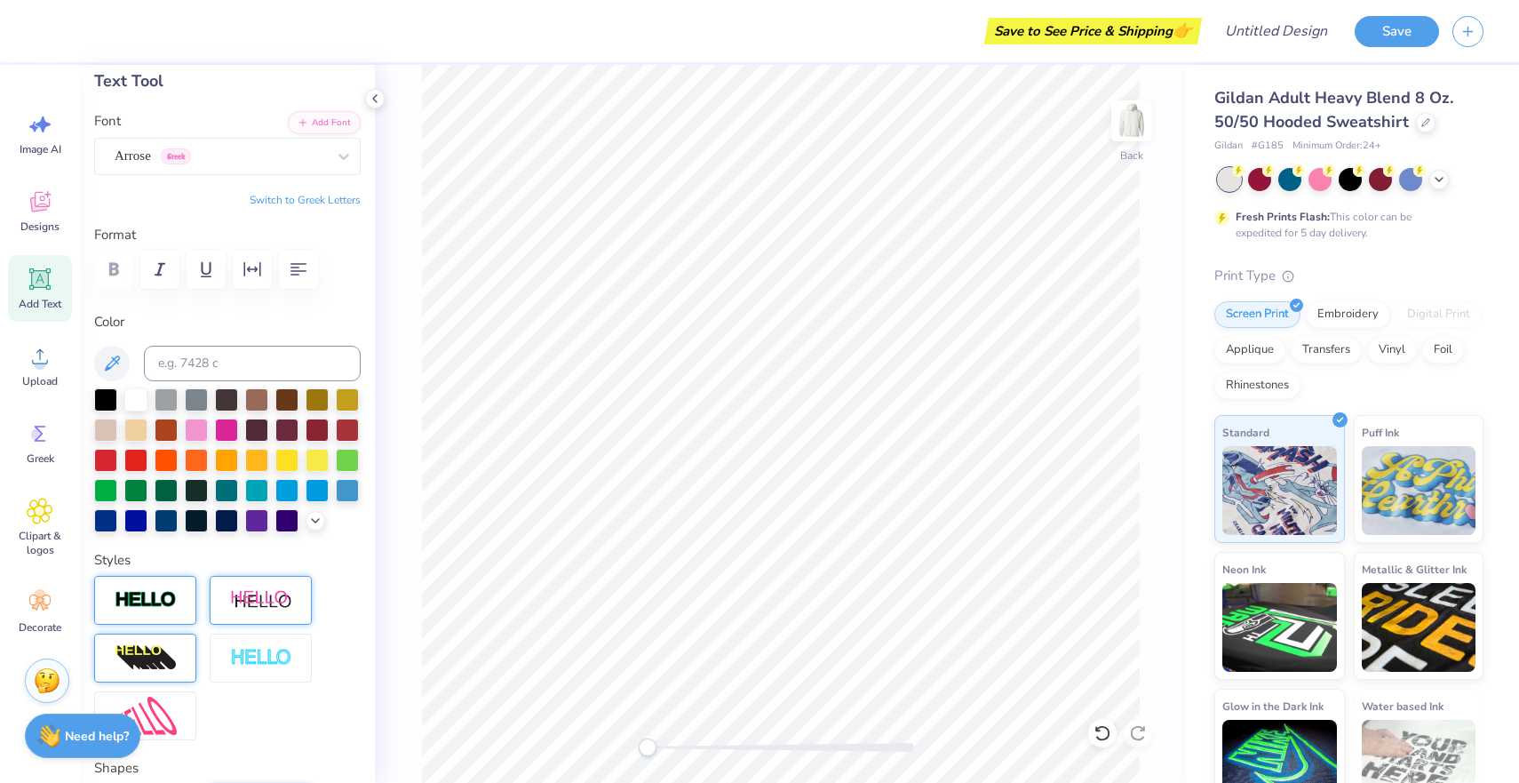
click at [171, 655] on img at bounding box center [146, 658] width 62 height 28
click at [171, 625] on div at bounding box center [145, 600] width 102 height 49
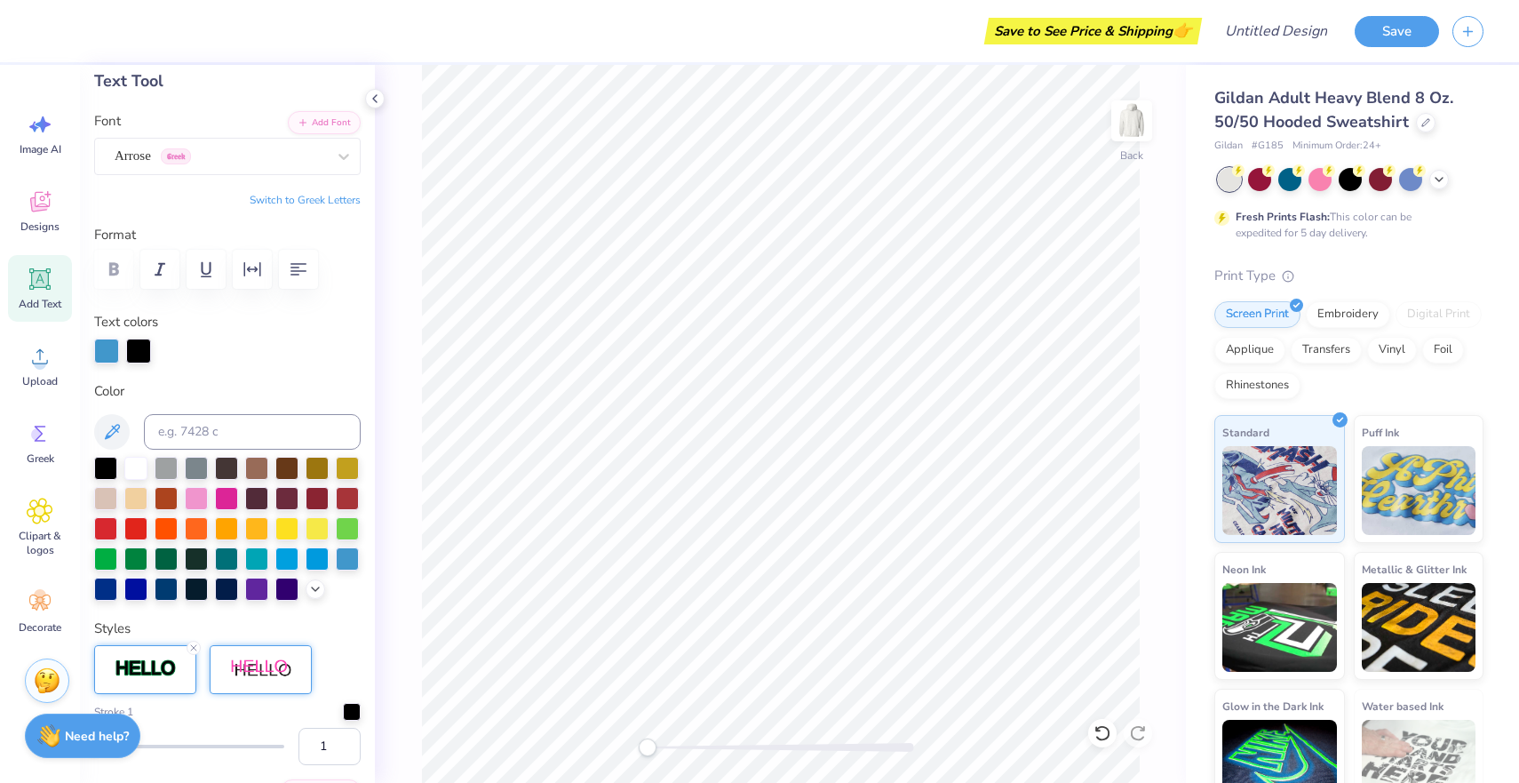
click at [153, 602] on div "Personalized Names Personalized Numbers Text Tool Add Font Font Arrose Greek Sw…" at bounding box center [227, 424] width 295 height 718
click at [197, 649] on icon at bounding box center [193, 647] width 11 height 11
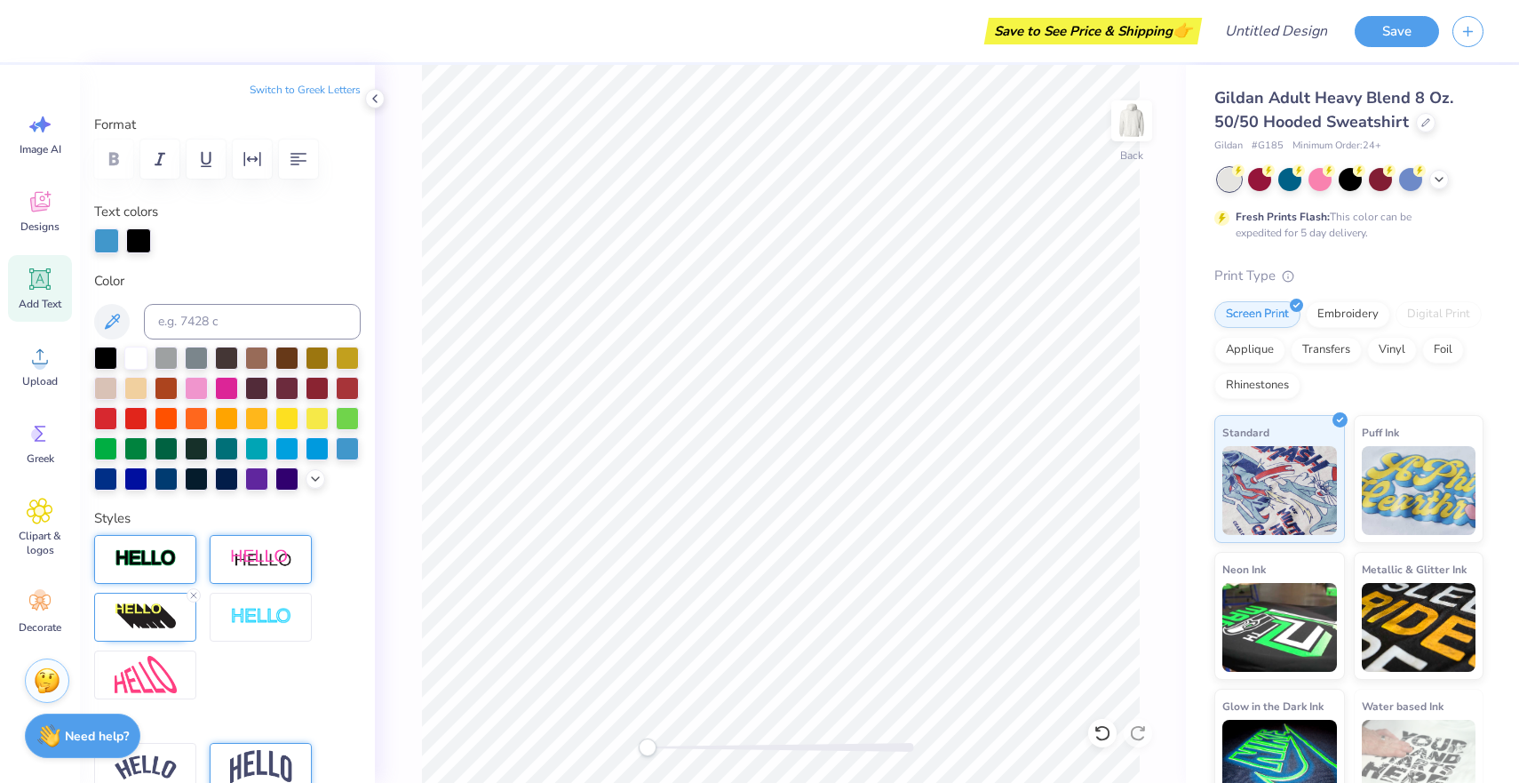
scroll to position [208, 0]
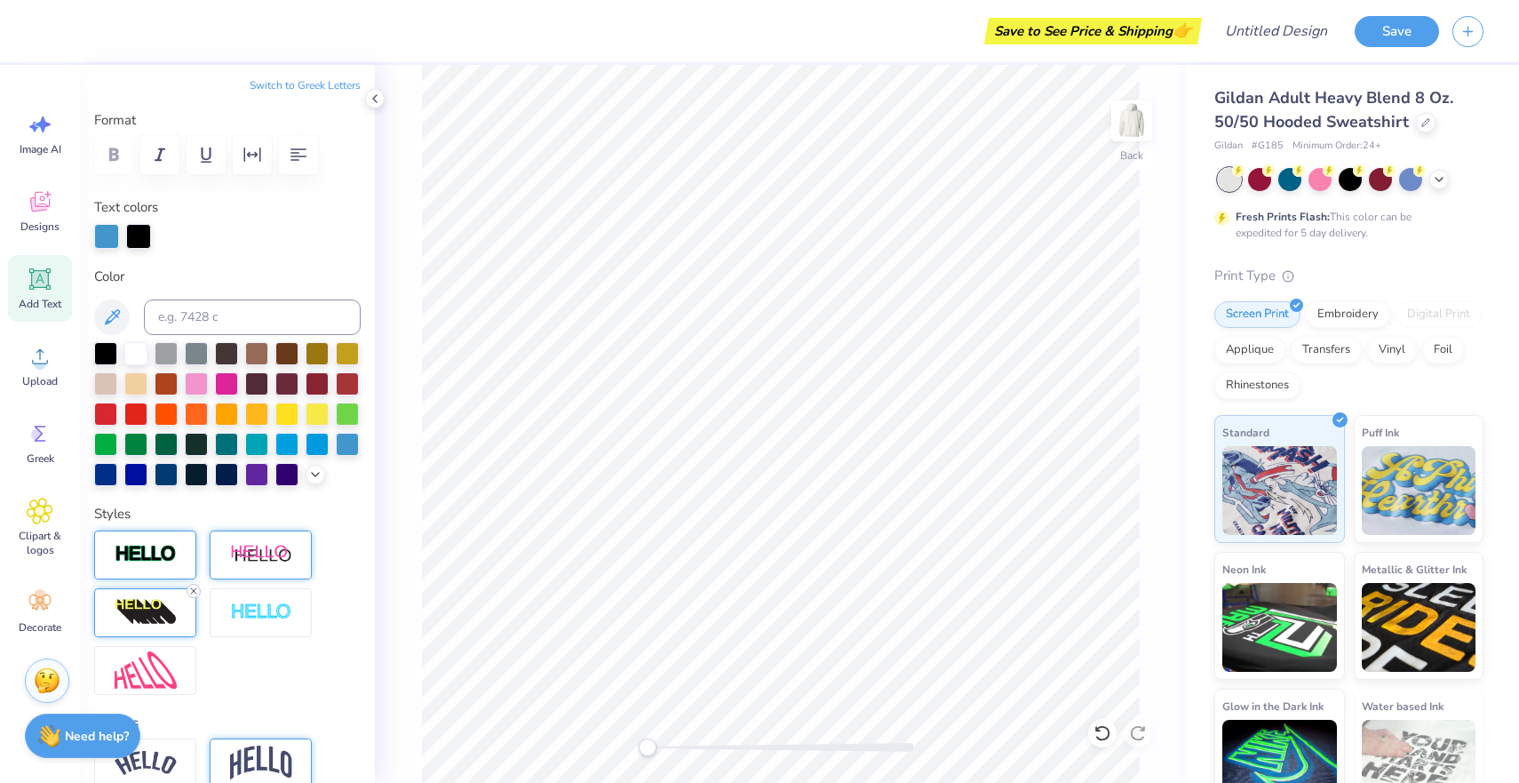
click at [194, 594] on icon at bounding box center [193, 591] width 11 height 11
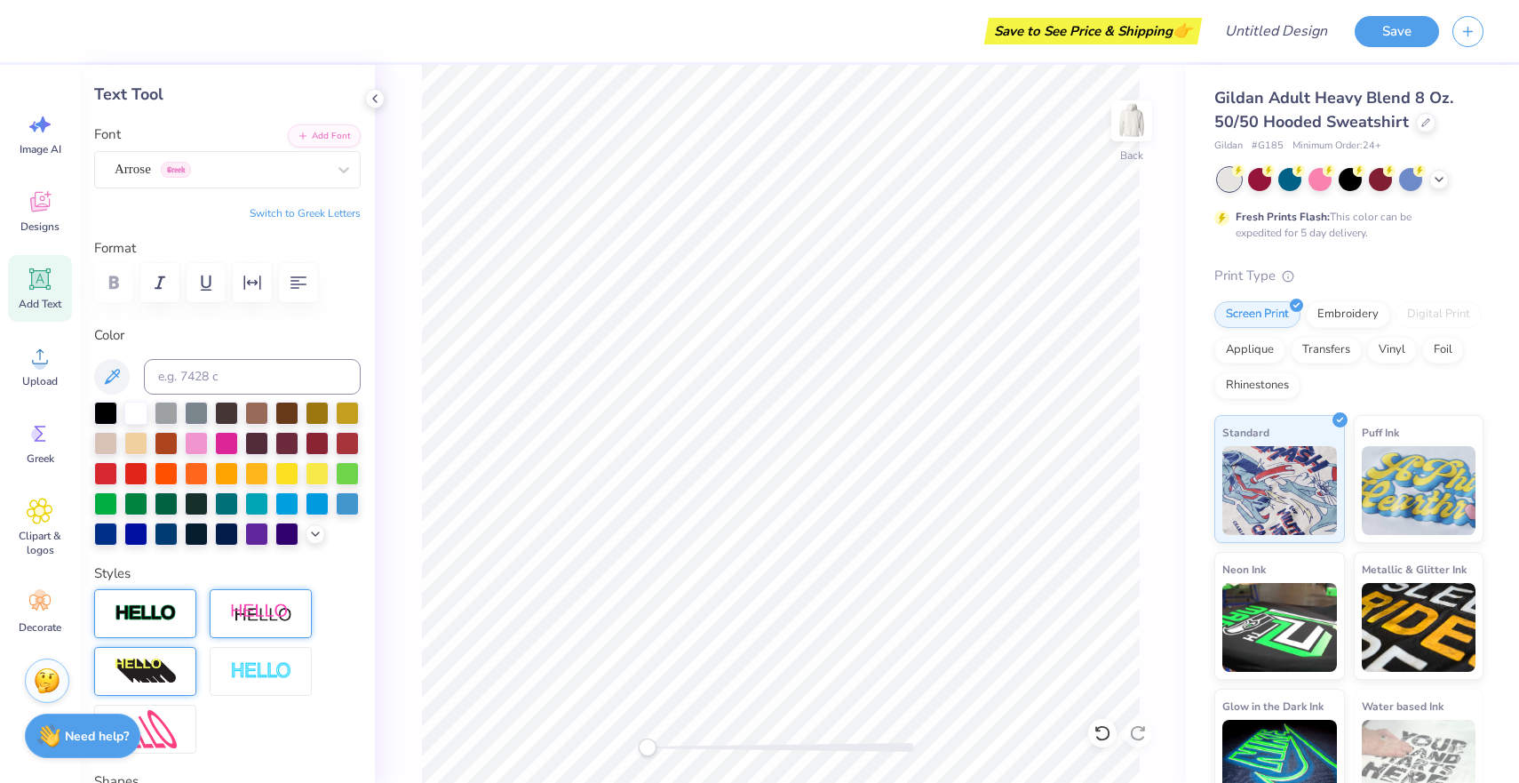
scroll to position [0, 0]
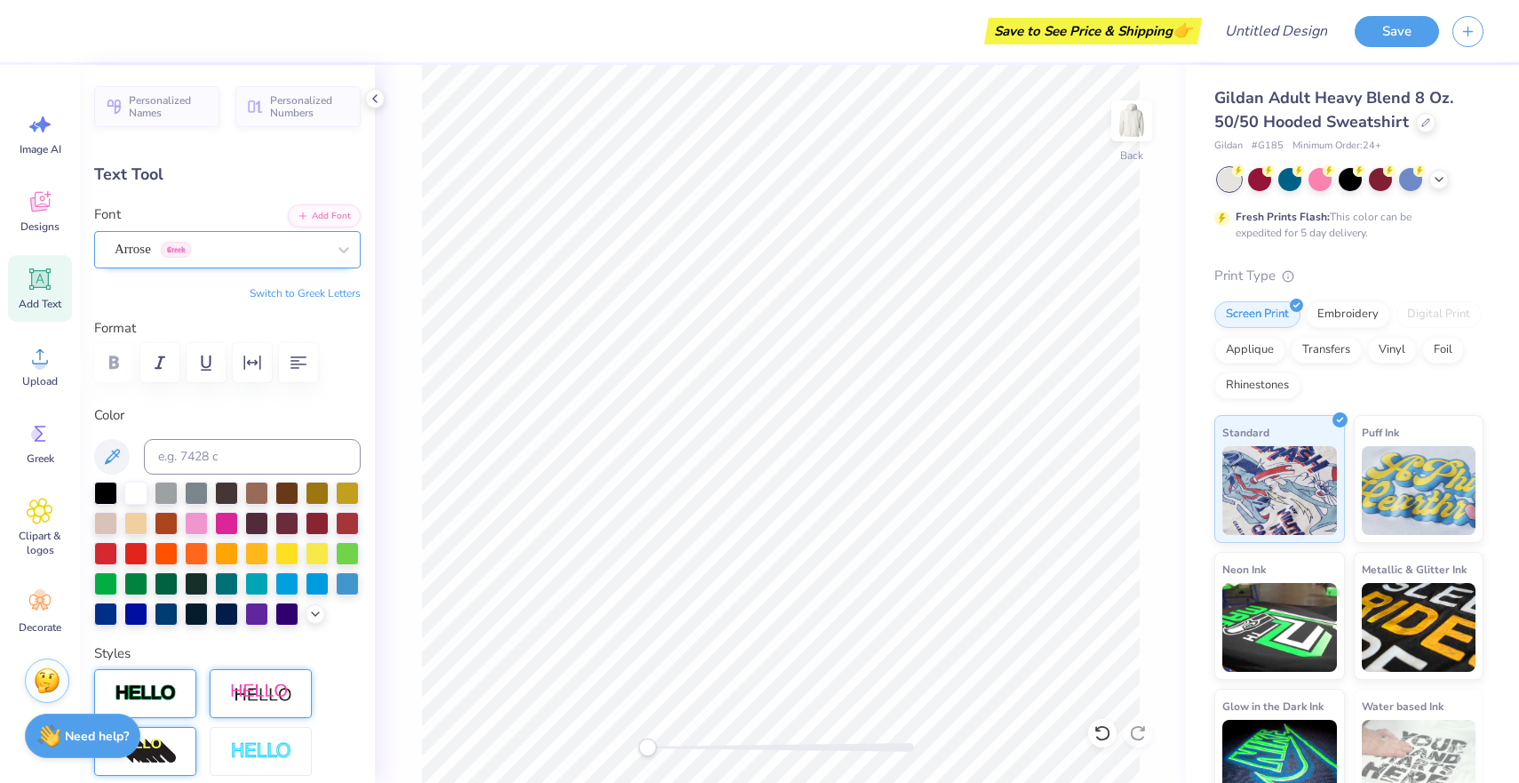
click at [264, 255] on div "Arrose Greek" at bounding box center [220, 249] width 215 height 28
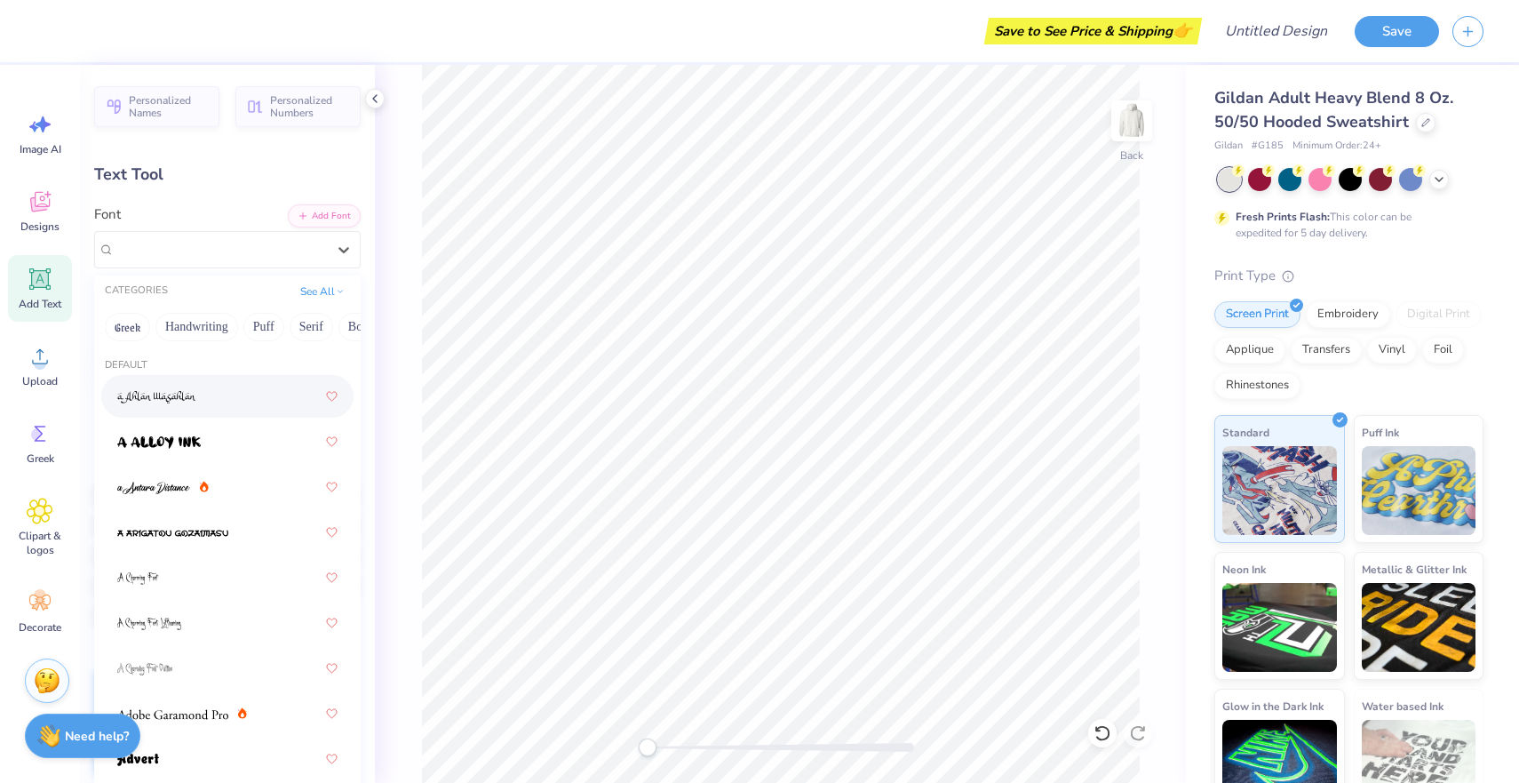
click at [236, 395] on div at bounding box center [227, 396] width 220 height 32
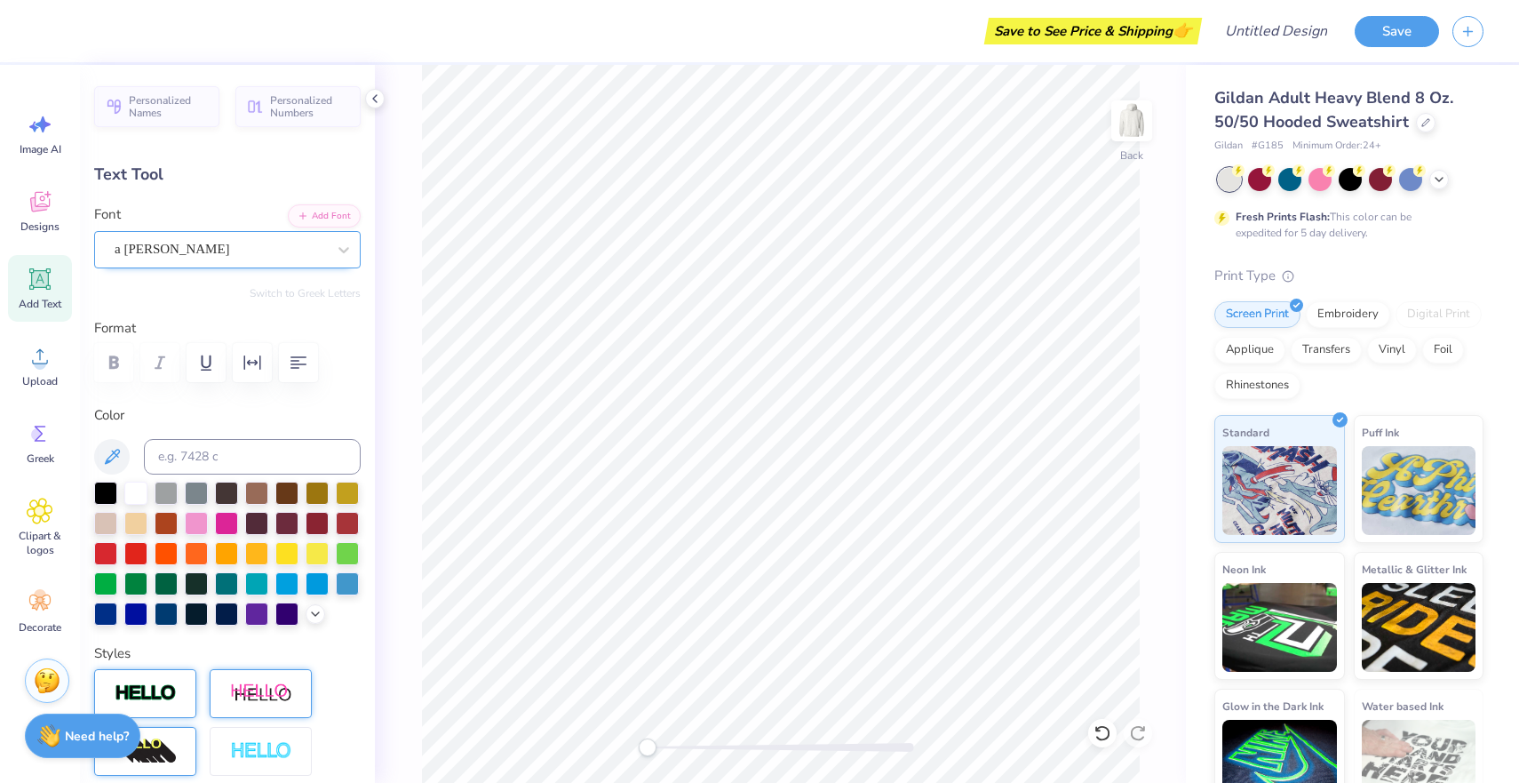
click at [298, 247] on div "a [PERSON_NAME]" at bounding box center [220, 249] width 215 height 28
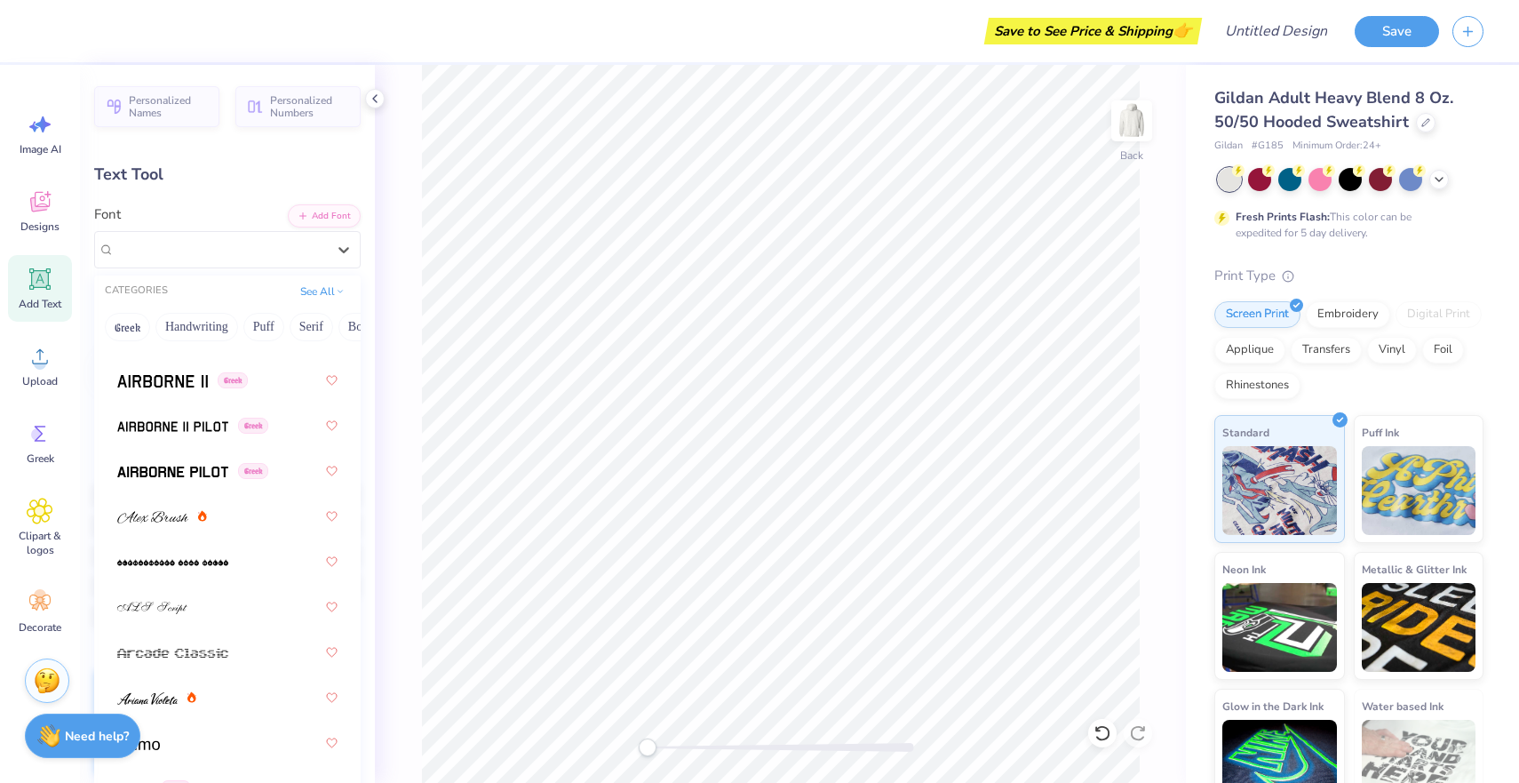
scroll to position [641, 0]
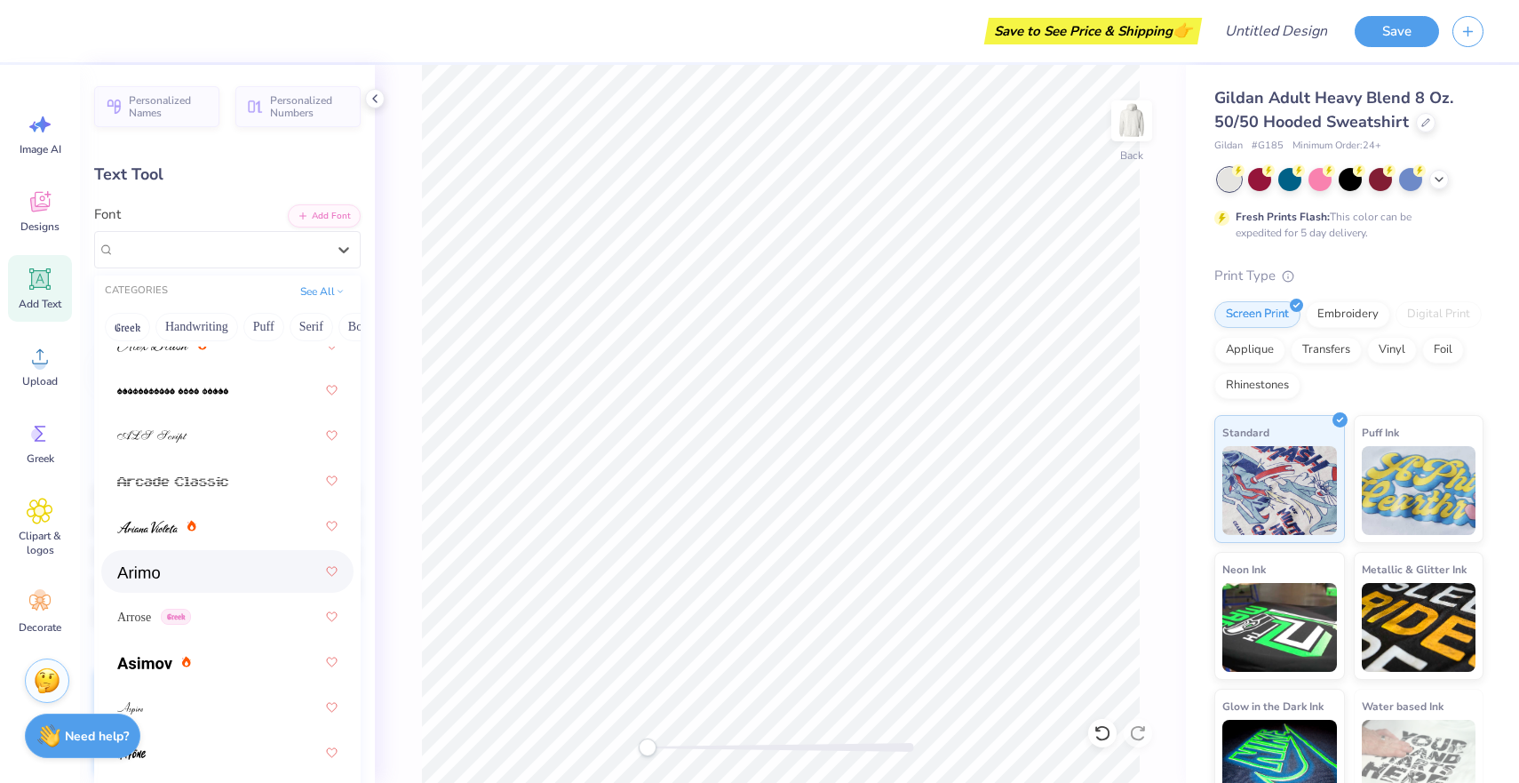
click at [236, 577] on div at bounding box center [227, 571] width 220 height 32
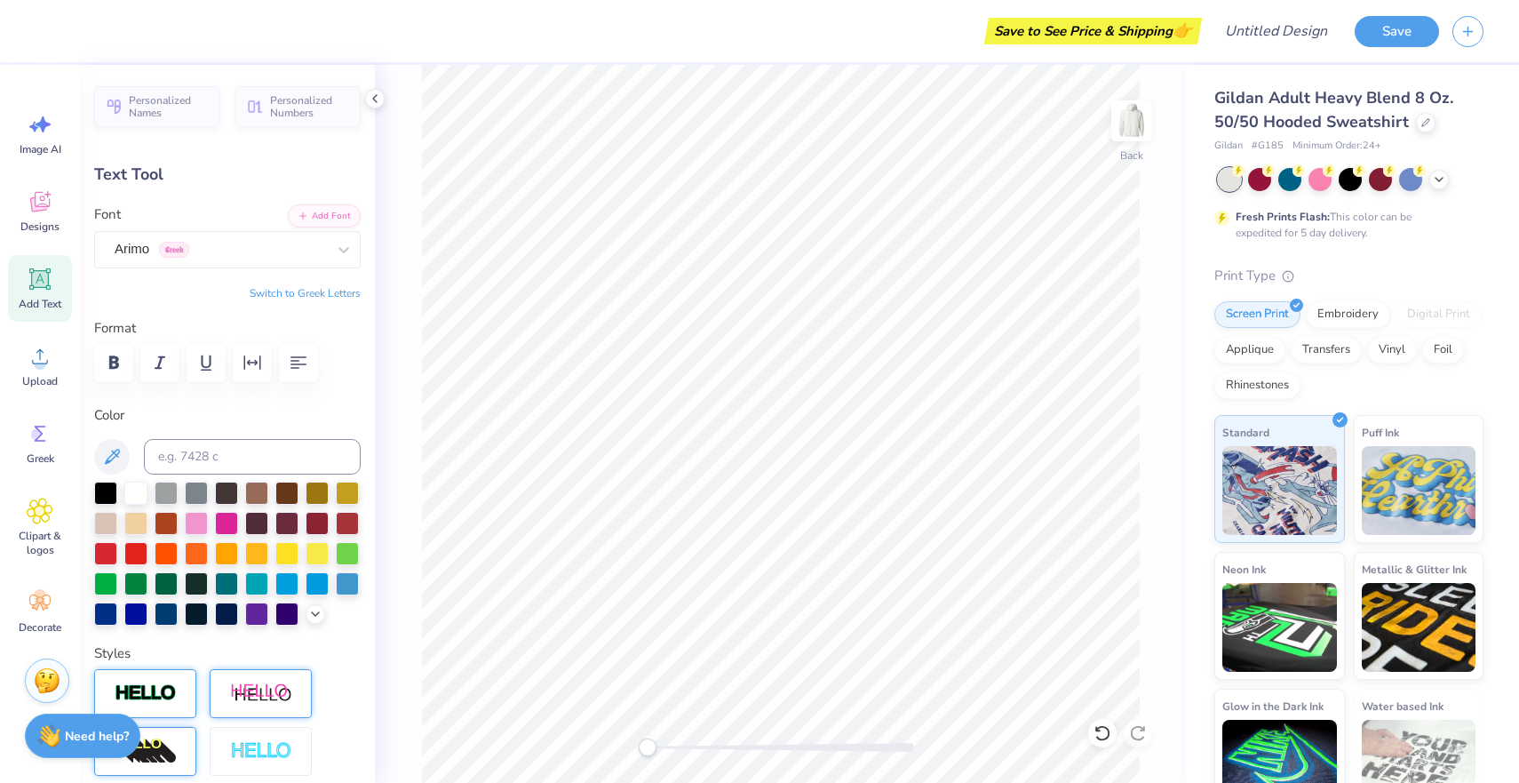
scroll to position [1, 0]
click at [290, 235] on div "Arimo Greek" at bounding box center [220, 249] width 215 height 28
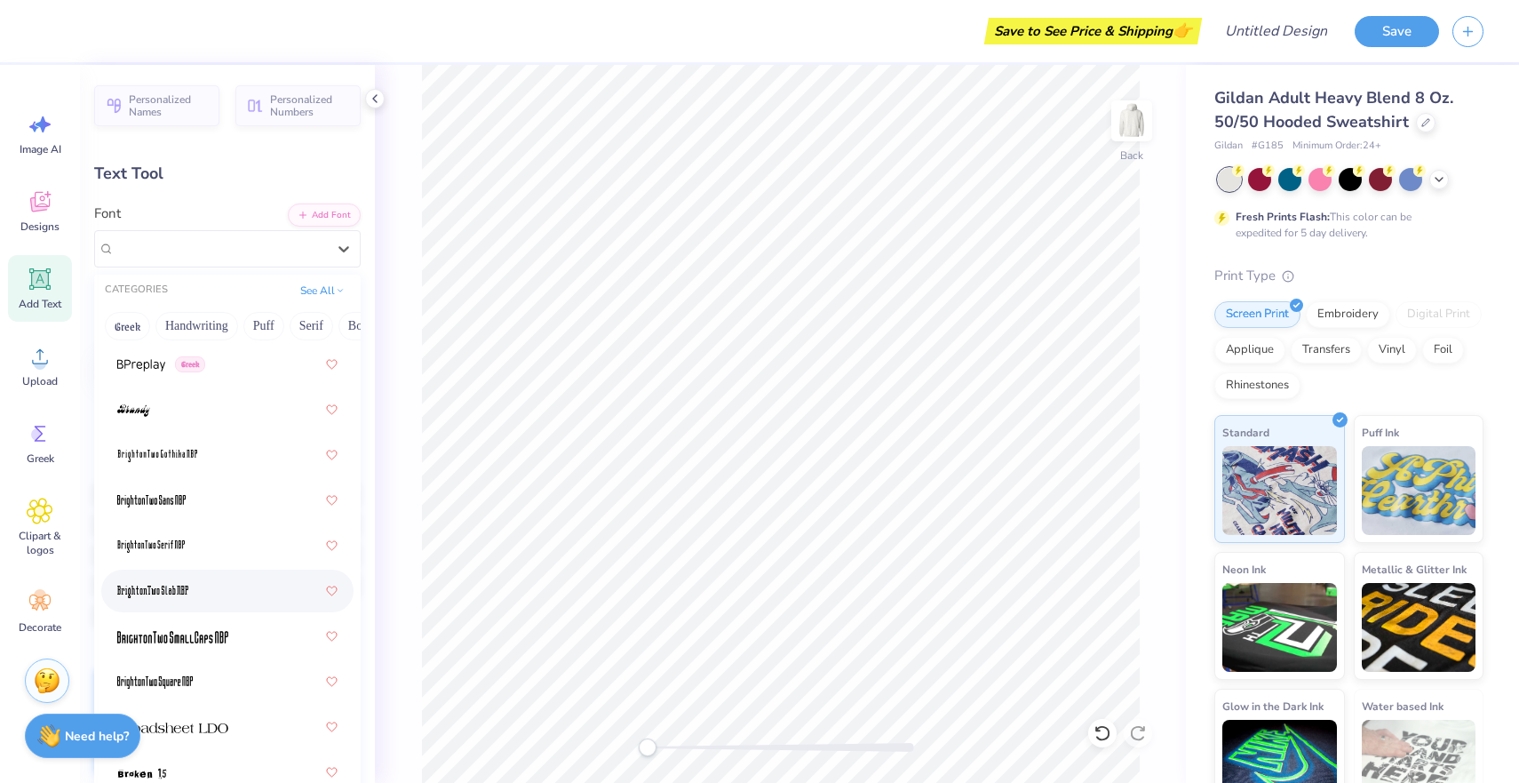
scroll to position [1901, 0]
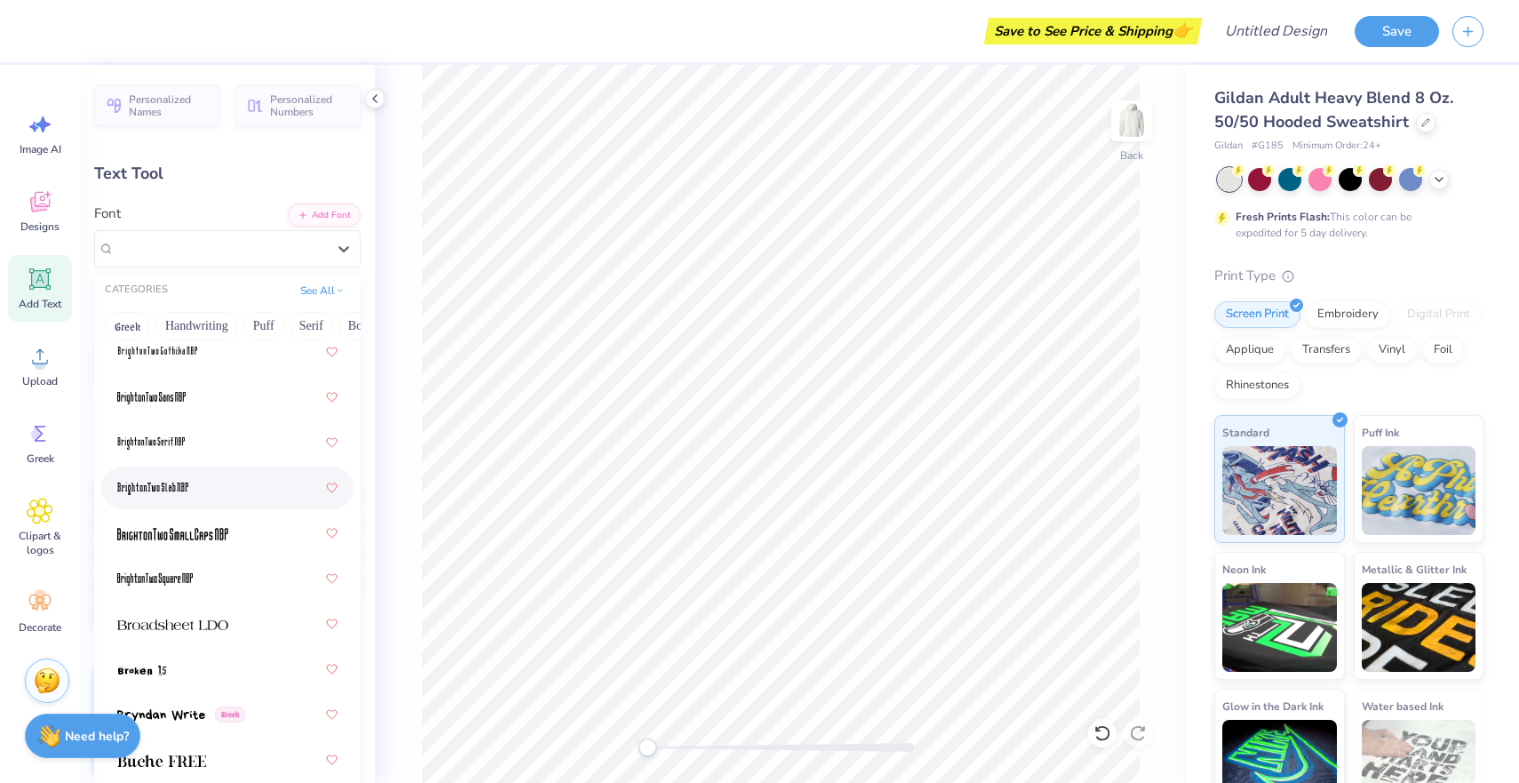
click at [248, 498] on div at bounding box center [227, 488] width 220 height 32
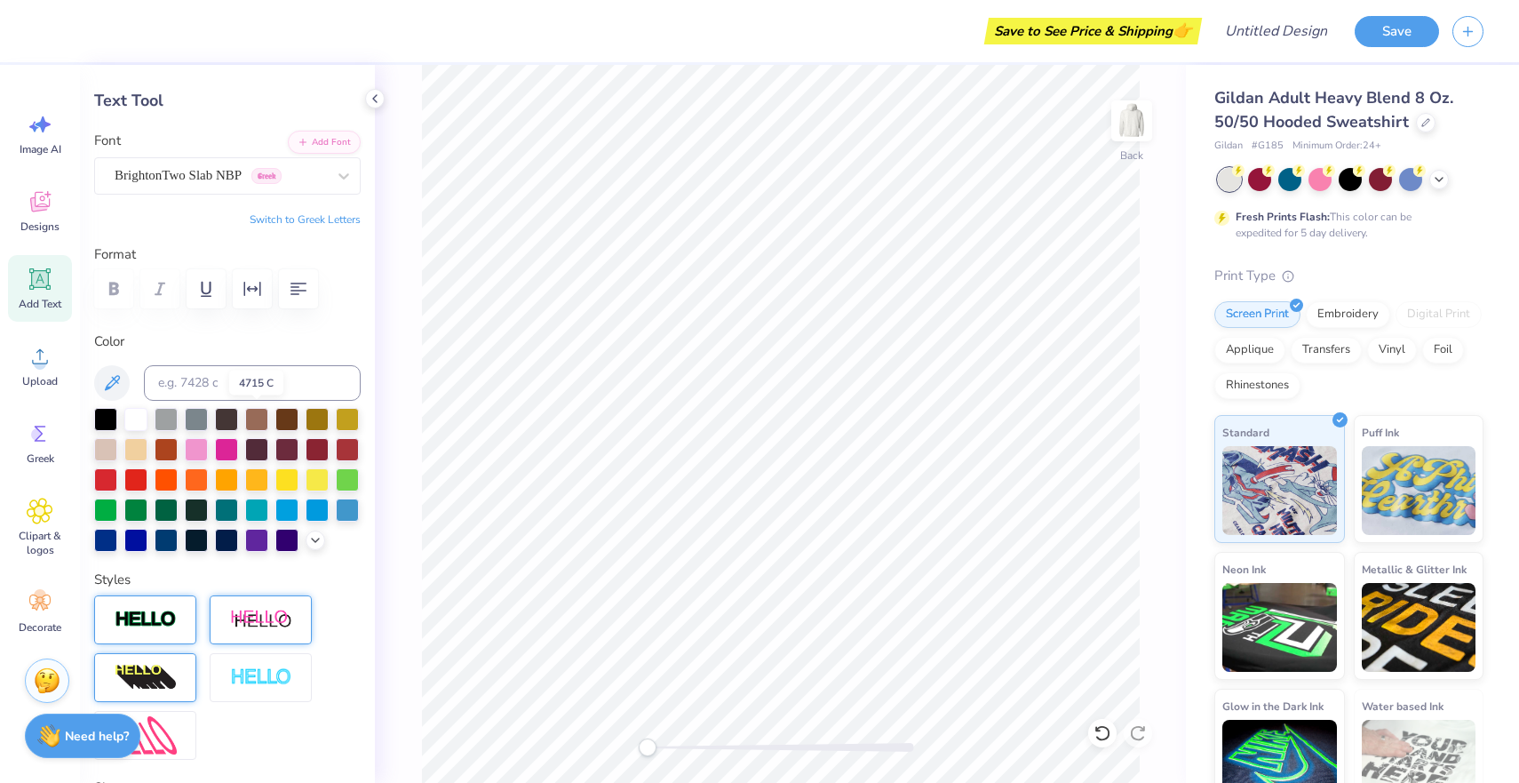
scroll to position [100, 0]
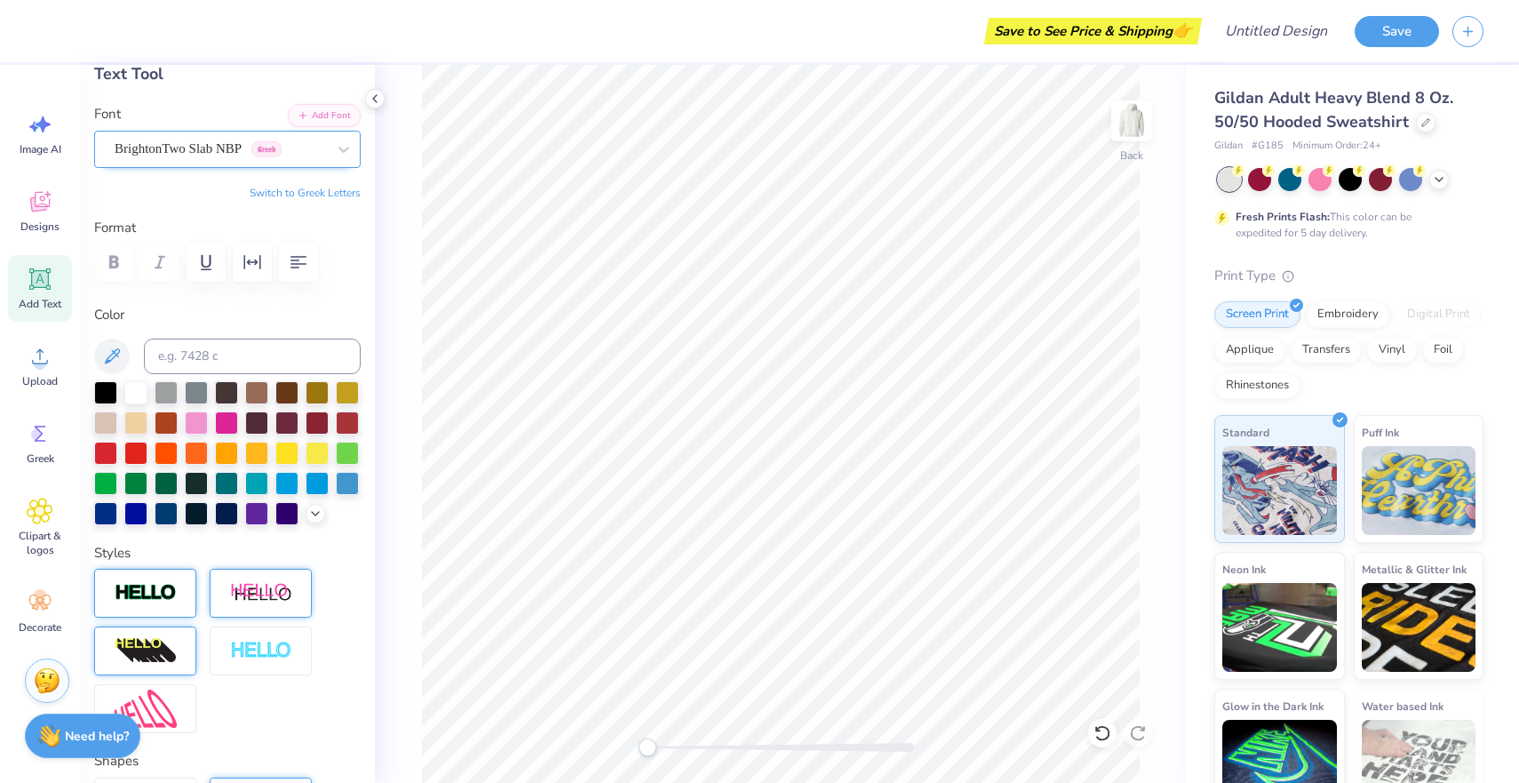
click at [271, 143] on div "BrightonTwo Slab NBP Greek" at bounding box center [220, 149] width 215 height 28
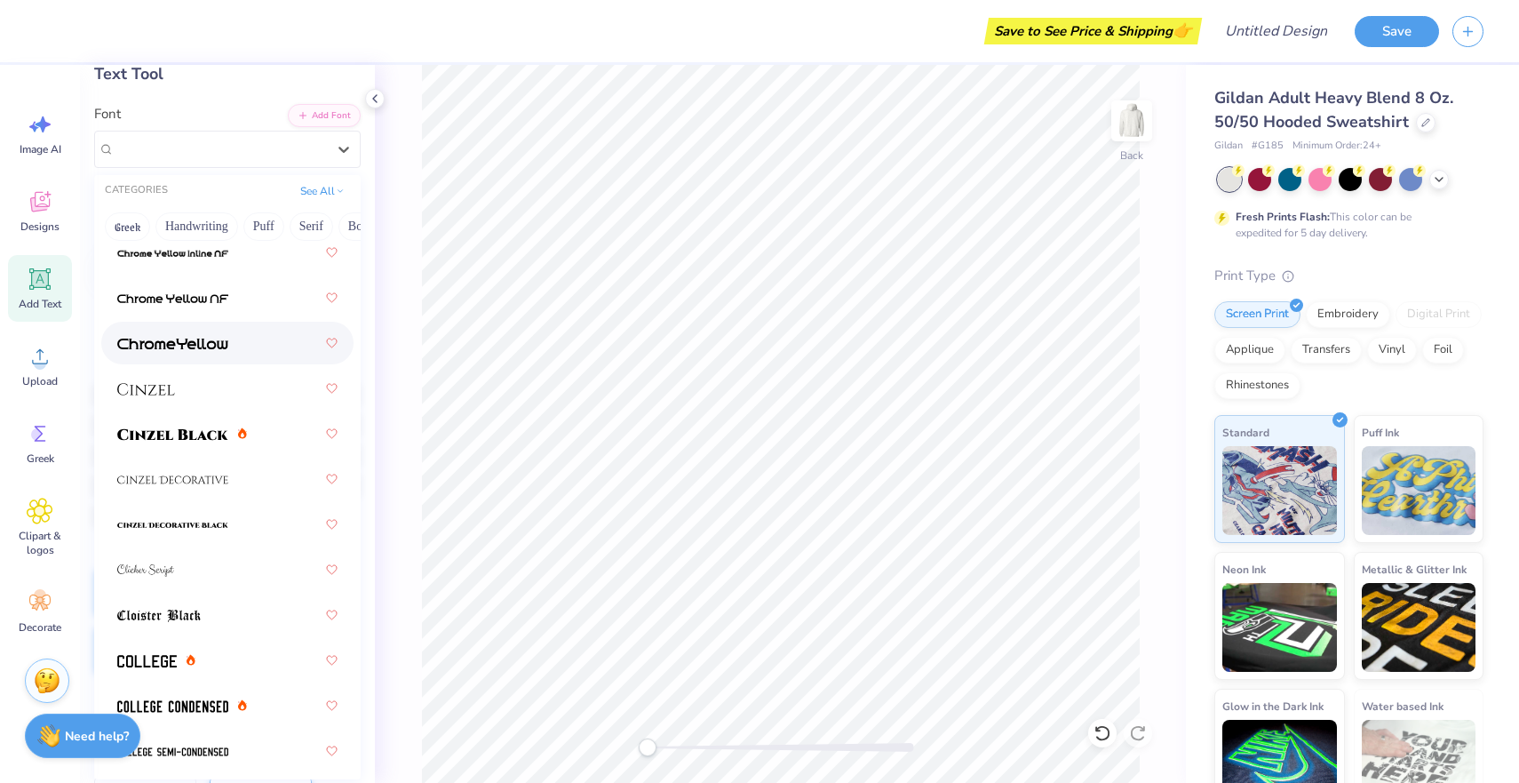
scroll to position [2899, 0]
click at [244, 577] on div at bounding box center [227, 569] width 220 height 32
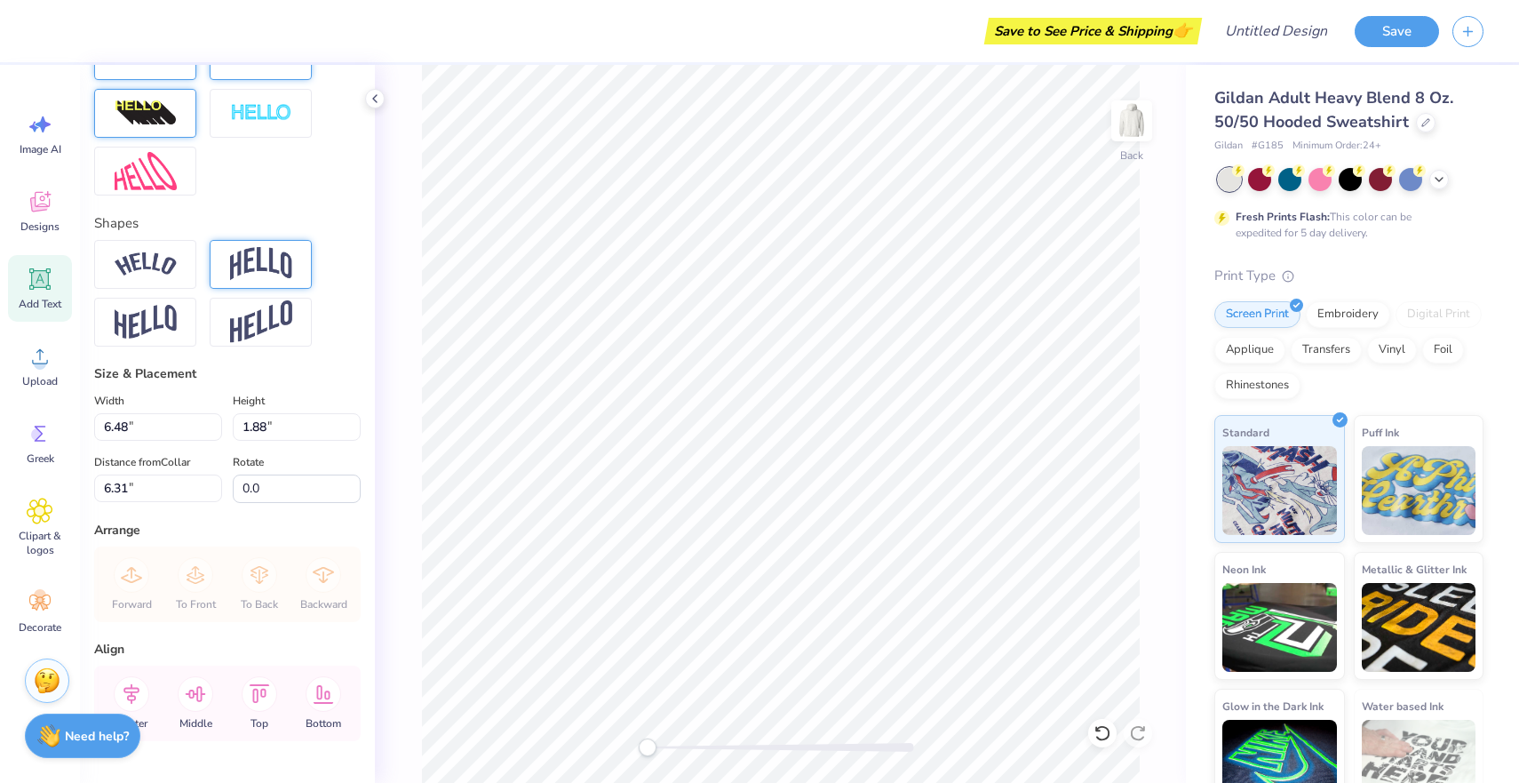
scroll to position [646, 0]
